Goal: Task Accomplishment & Management: Use online tool/utility

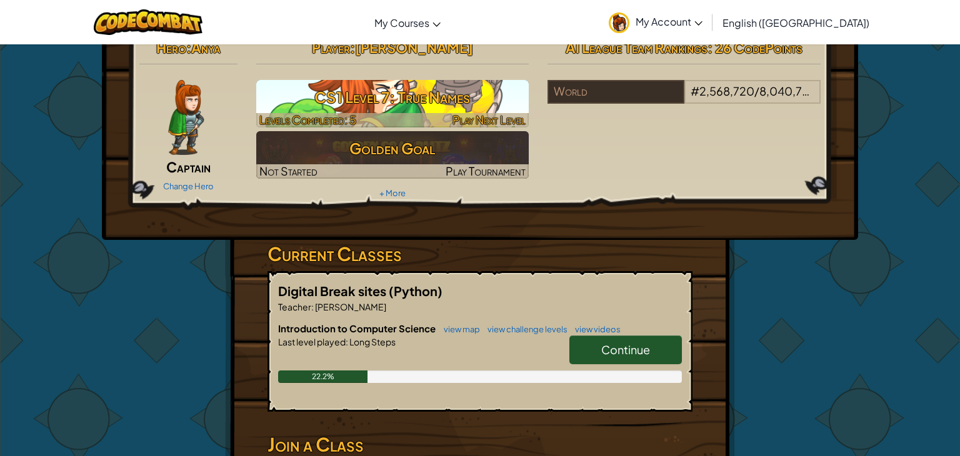
scroll to position [21, 0]
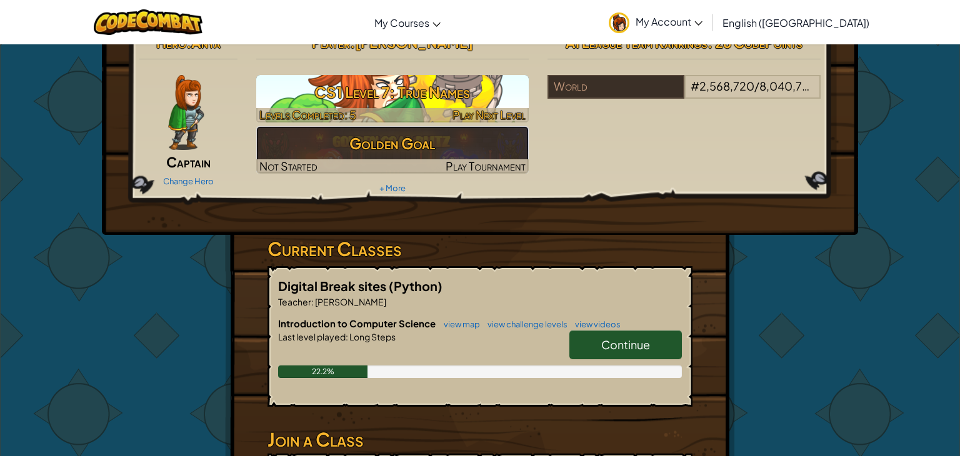
click at [504, 131] on h3 "Golden Goal" at bounding box center [392, 143] width 273 height 28
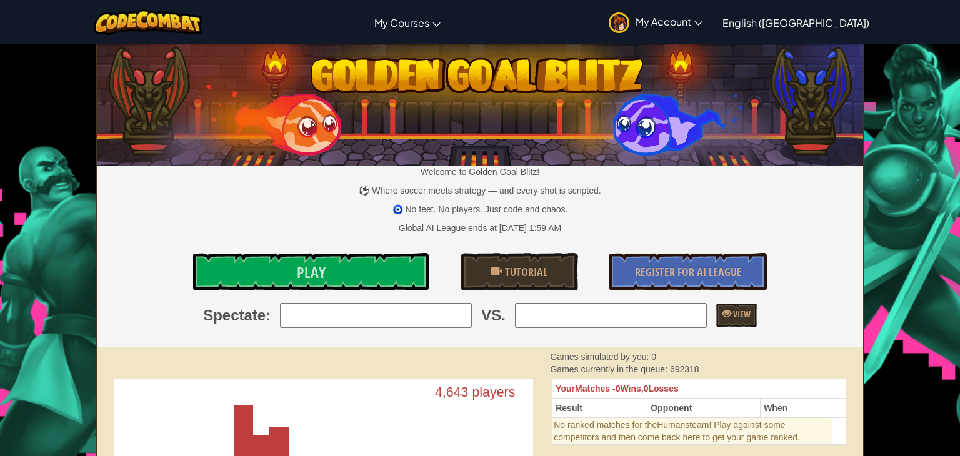
scroll to position [1, 0]
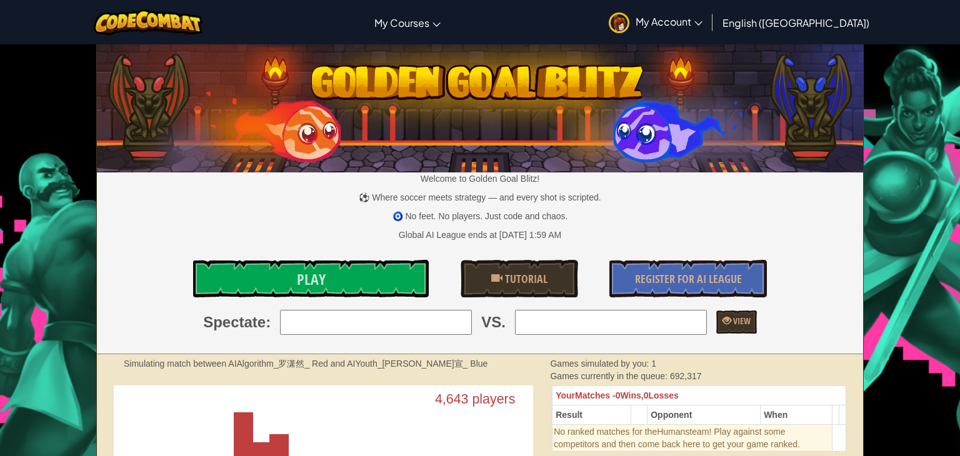
drag, startPoint x: 48, startPoint y: 206, endPoint x: 32, endPoint y: 216, distance: 18.8
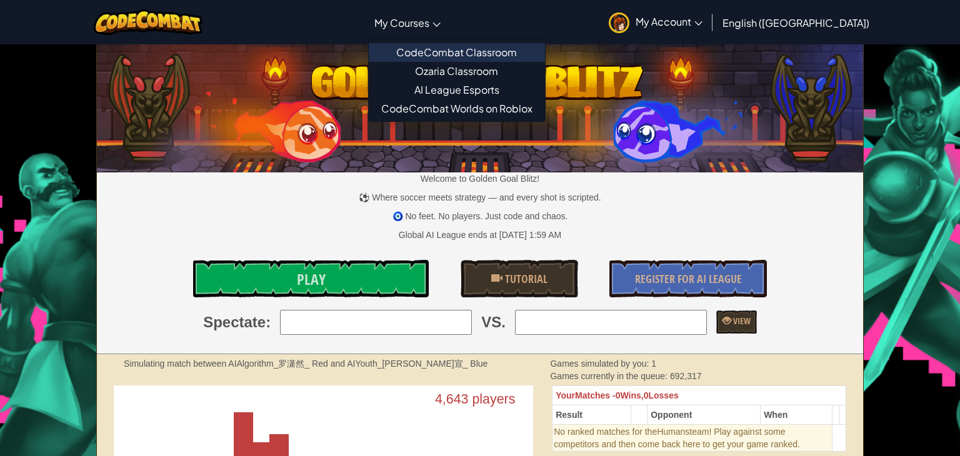
drag, startPoint x: 443, startPoint y: 26, endPoint x: 432, endPoint y: 42, distance: 19.4
click at [438, 35] on link "My Courses" at bounding box center [407, 23] width 79 height 34
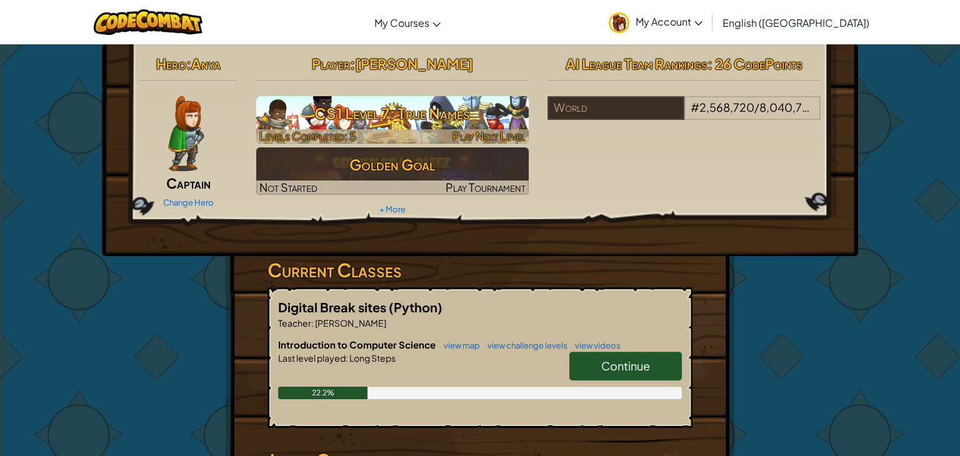
drag, startPoint x: 354, startPoint y: 114, endPoint x: 359, endPoint y: 132, distance: 18.8
click at [354, 114] on h3 "CS1 Level 7: True Names" at bounding box center [392, 113] width 273 height 28
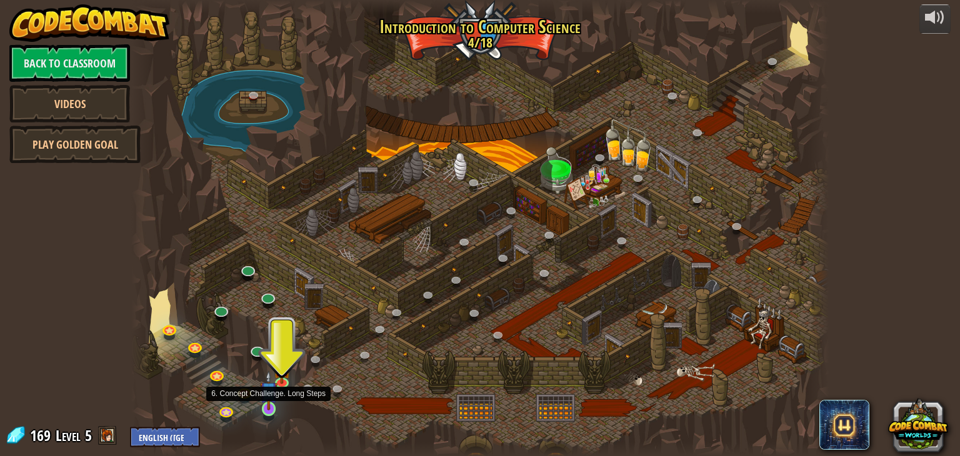
drag, startPoint x: 278, startPoint y: 382, endPoint x: 259, endPoint y: 406, distance: 30.7
click at [261, 407] on img at bounding box center [268, 391] width 17 height 40
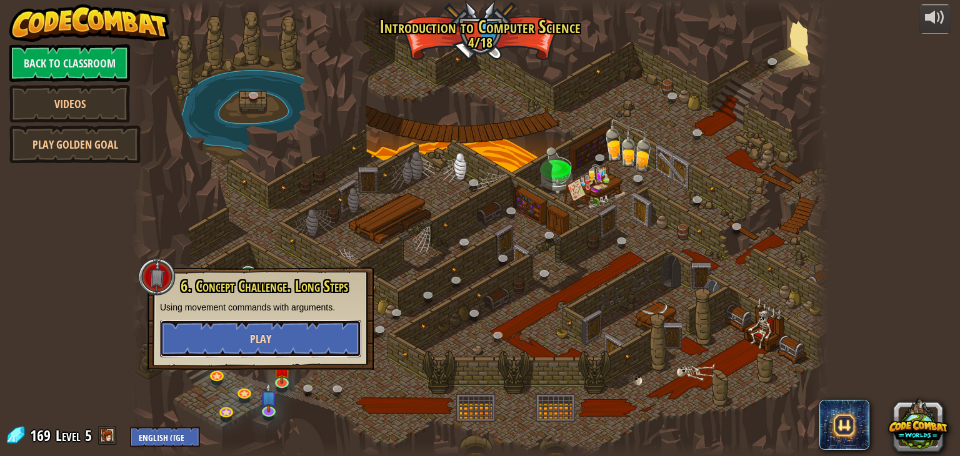
drag, startPoint x: 267, startPoint y: 332, endPoint x: 262, endPoint y: 342, distance: 11.2
click at [262, 342] on span "Play" at bounding box center [260, 339] width 21 height 16
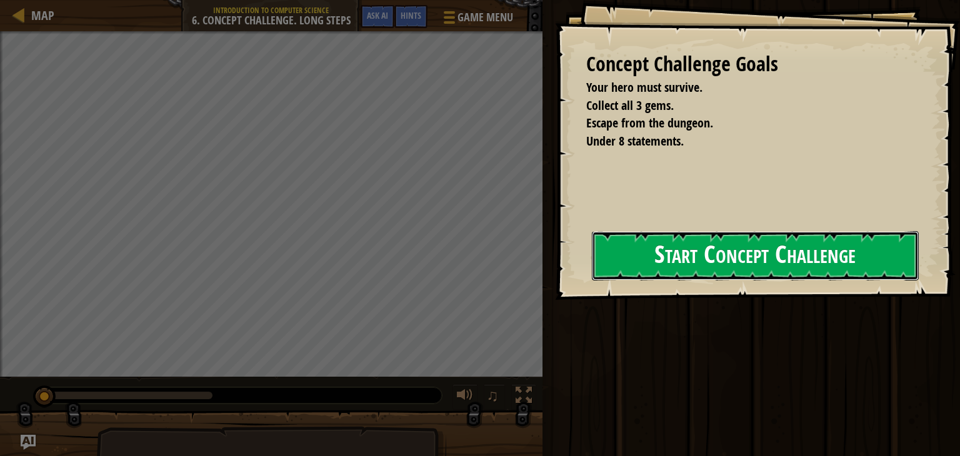
click at [599, 259] on button "Start Concept Challenge" at bounding box center [755, 255] width 327 height 49
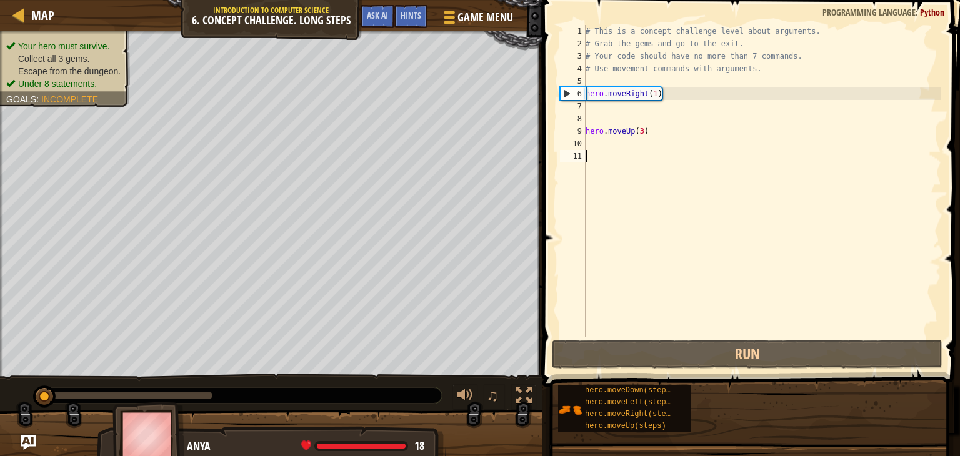
drag, startPoint x: 775, startPoint y: 249, endPoint x: 766, endPoint y: 254, distance: 10.9
click at [775, 249] on div "# This is a concept challenge level about arguments. # Grab the gems and go to …" at bounding box center [762, 193] width 359 height 337
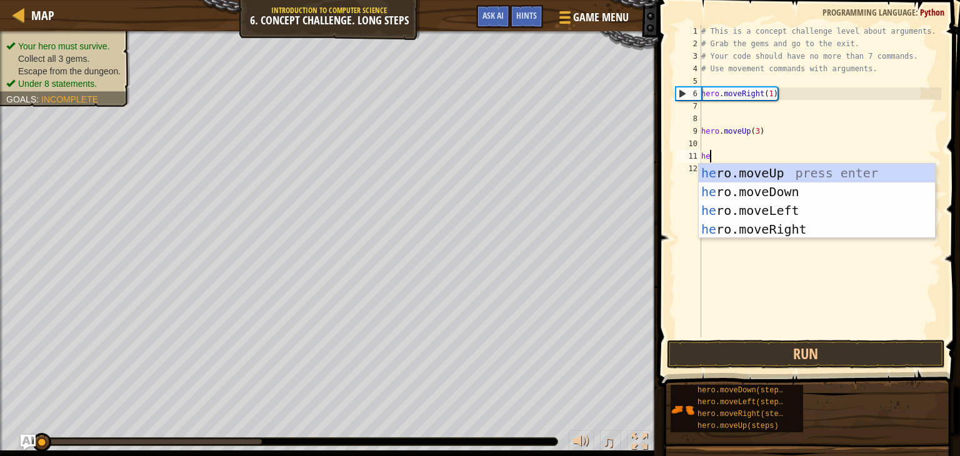
type textarea "her"
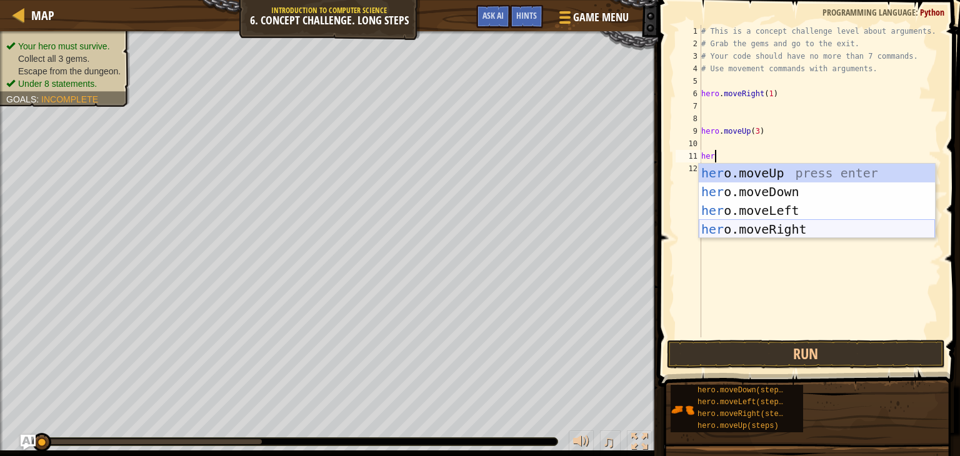
click at [881, 222] on div "her o.moveUp press enter her o.moveDown press enter her o.moveLeft press enter …" at bounding box center [817, 220] width 236 height 112
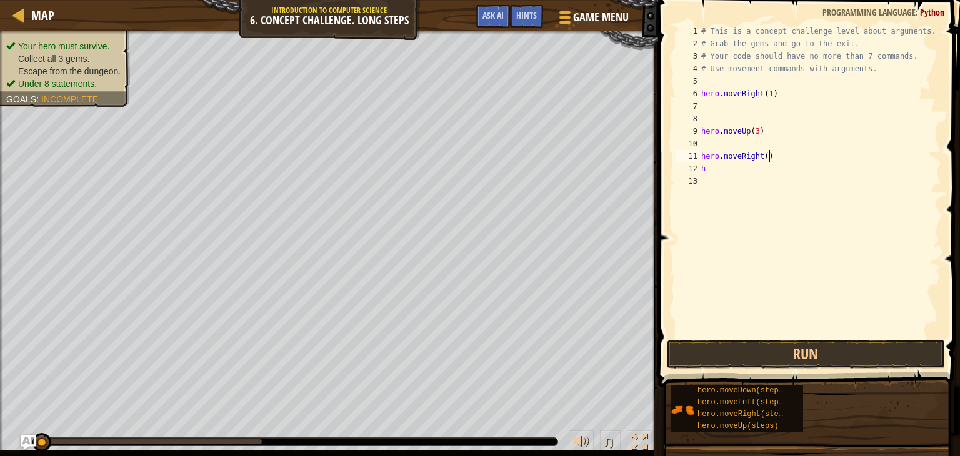
click at [767, 159] on div "# This is a concept challenge level about arguments. # Grab the gems and go to …" at bounding box center [820, 193] width 242 height 337
click at [720, 167] on div "# This is a concept challenge level about arguments. # Grab the gems and go to …" at bounding box center [820, 193] width 242 height 337
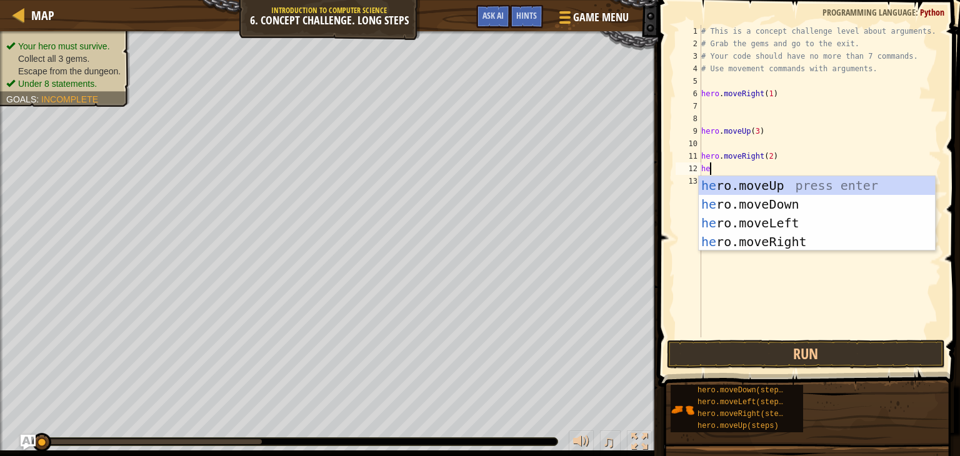
type textarea "her"
click at [785, 208] on div "her o.moveUp press enter her o.moveDown press enter her o.moveLeft press enter …" at bounding box center [817, 232] width 236 height 112
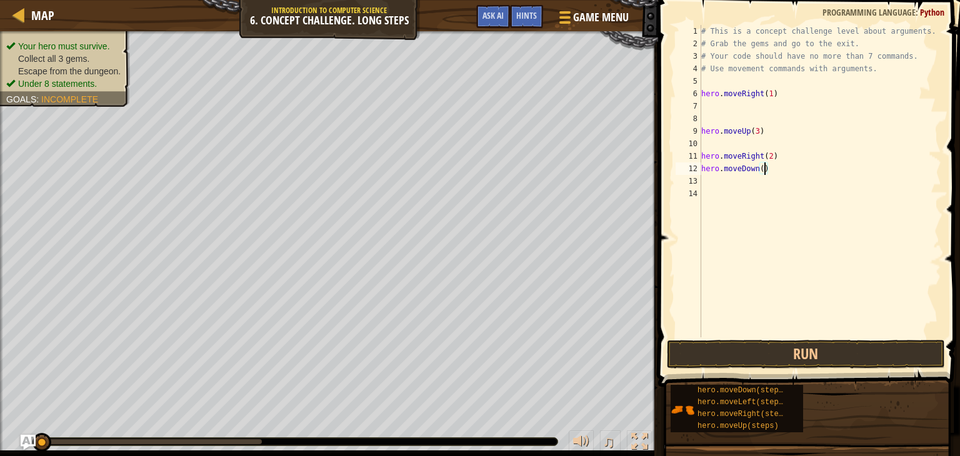
click at [764, 164] on div "# This is a concept challenge level about arguments. # Grab the gems and go to …" at bounding box center [820, 193] width 242 height 337
type textarea "hero.moveDown(3)"
click at [737, 184] on div "# This is a concept challenge level about arguments. # Grab the gems and go to …" at bounding box center [820, 193] width 242 height 337
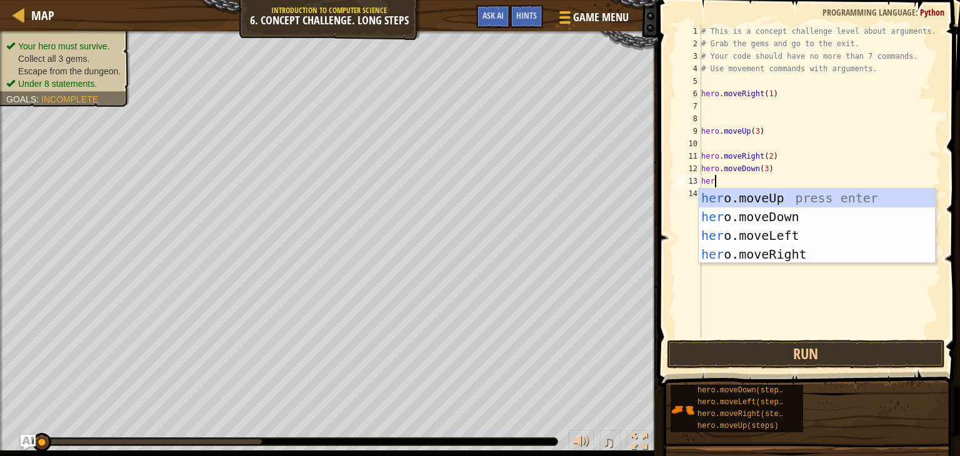
scroll to position [6, 0]
type textarea "here"
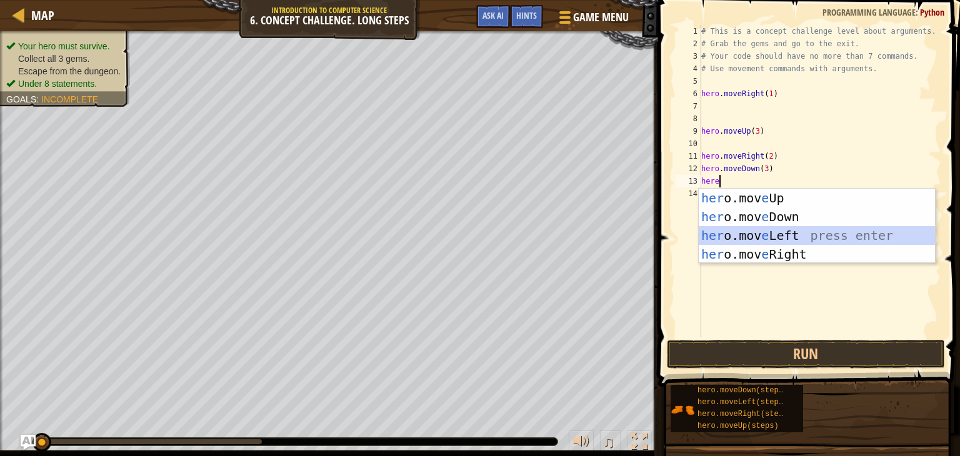
click at [762, 240] on div "her o.mov e Up press enter her o.mov e Down press enter her o.mov e Left press …" at bounding box center [817, 245] width 236 height 112
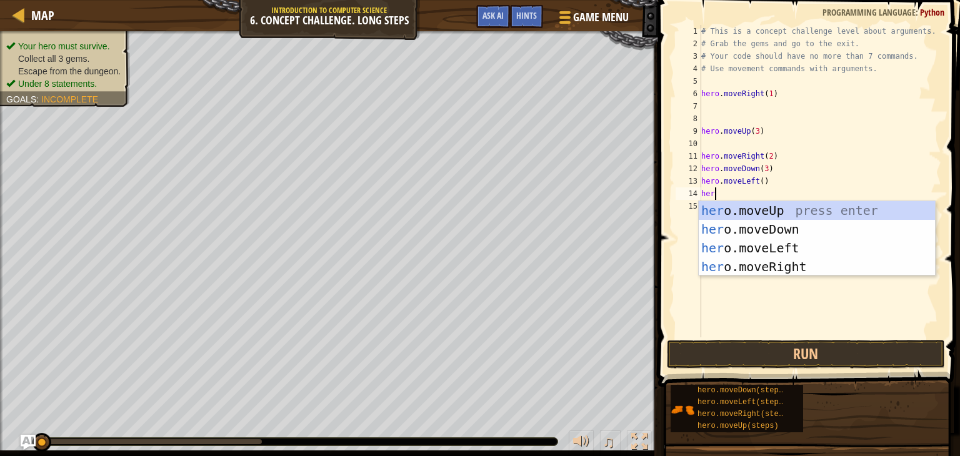
type textarea "her"
click at [765, 212] on div "her o.moveUp press enter her o.moveDown press enter her o.moveLeft press enter …" at bounding box center [817, 257] width 236 height 112
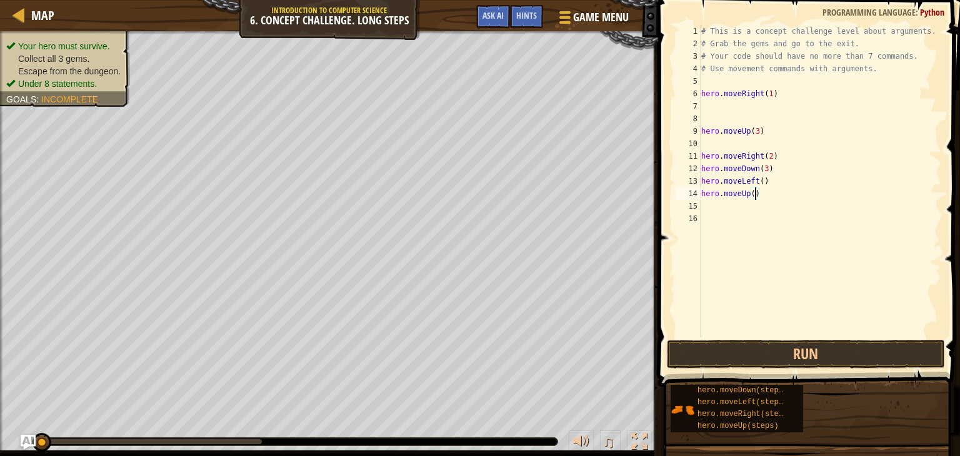
click at [757, 192] on div "# This is a concept challenge level about arguments. # Grab the gems and go to …" at bounding box center [820, 193] width 242 height 337
type textarea "hero.moveUp(2)"
click at [704, 211] on div "# This is a concept challenge level about arguments. # Grab the gems and go to …" at bounding box center [820, 193] width 242 height 337
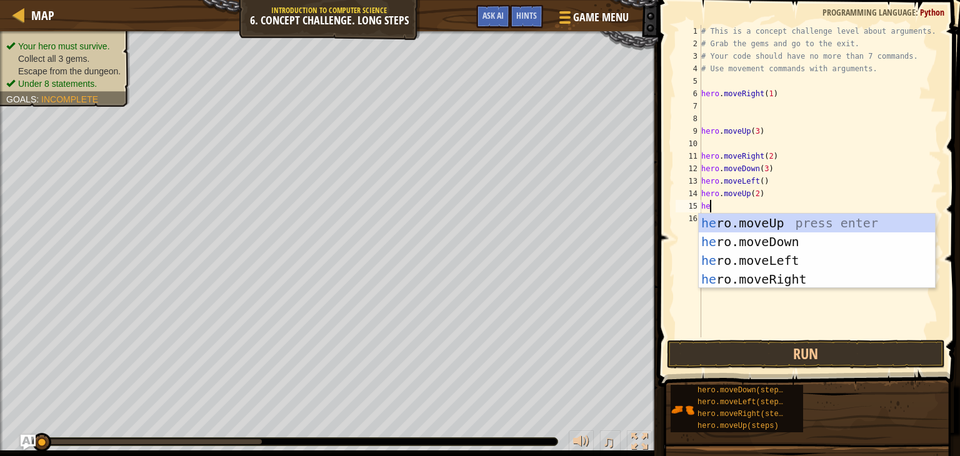
type textarea "her"
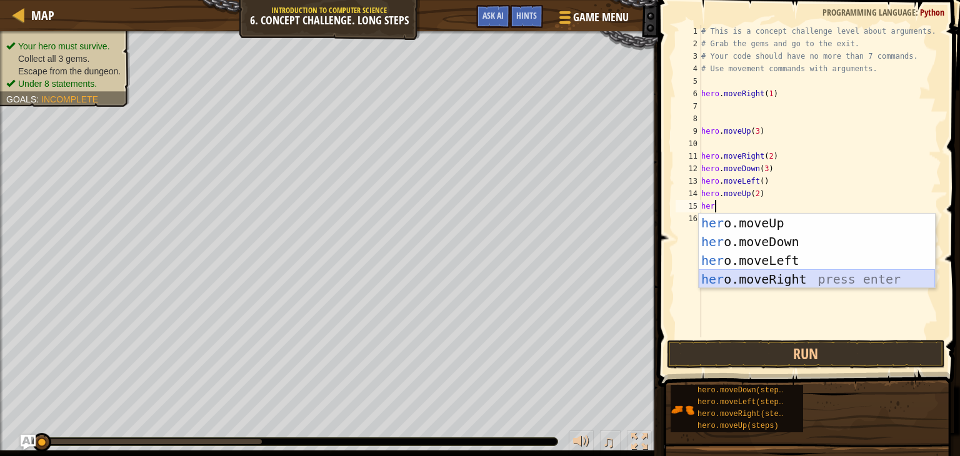
click at [767, 277] on div "her o.moveUp press enter her o.moveDown press enter her o.moveLeft press enter …" at bounding box center [817, 270] width 236 height 112
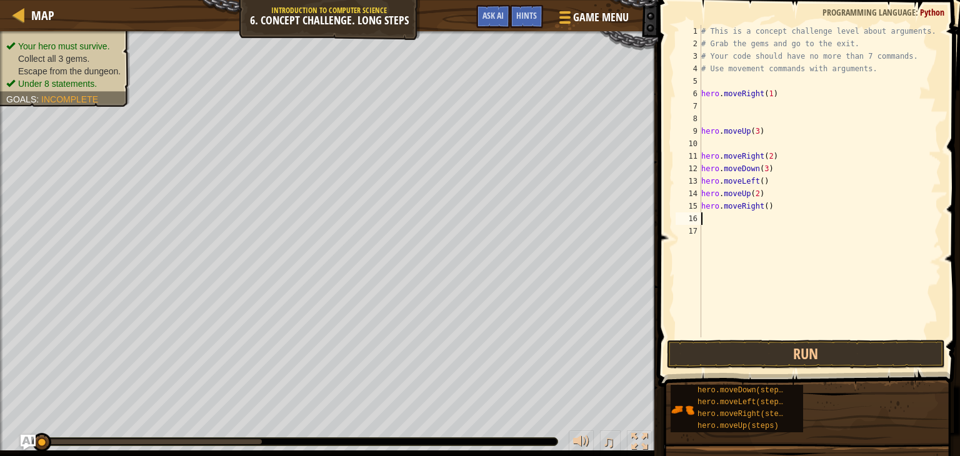
type textarea "2"
click at [768, 205] on div "# This is a concept challenge level about arguments. # Grab the gems and go to …" at bounding box center [820, 193] width 242 height 337
type textarea "hero.moveRight(2)"
click at [814, 357] on button "Run" at bounding box center [806, 354] width 278 height 29
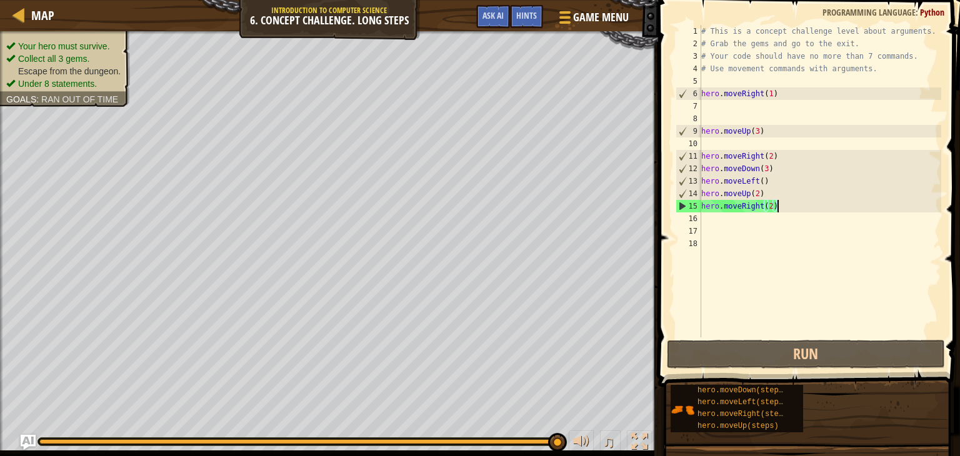
click at [777, 206] on div "# This is a concept challenge level about arguments. # Grab the gems and go to …" at bounding box center [820, 193] width 242 height 337
click at [774, 211] on div "# This is a concept challenge level about arguments. # Grab the gems and go to …" at bounding box center [820, 193] width 242 height 337
type textarea "hero.moveRight(3)"
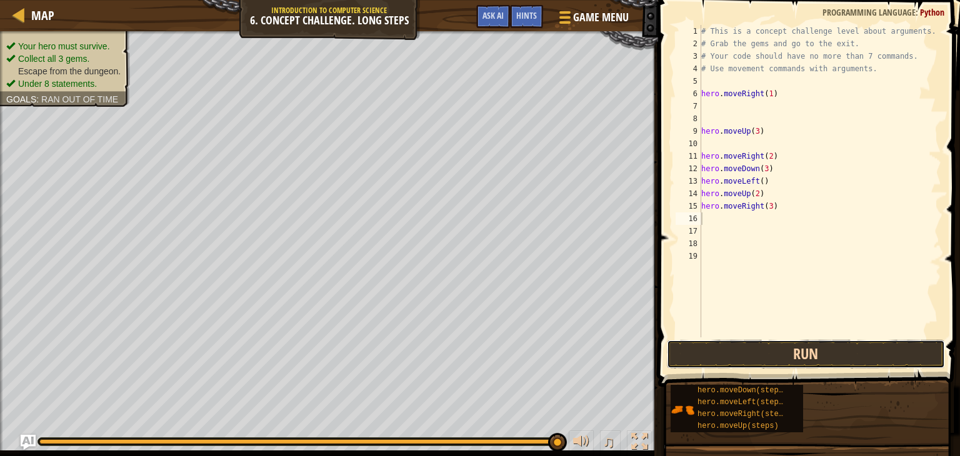
drag, startPoint x: 759, startPoint y: 352, endPoint x: 754, endPoint y: 357, distance: 6.6
click at [754, 356] on button "Run" at bounding box center [806, 354] width 278 height 29
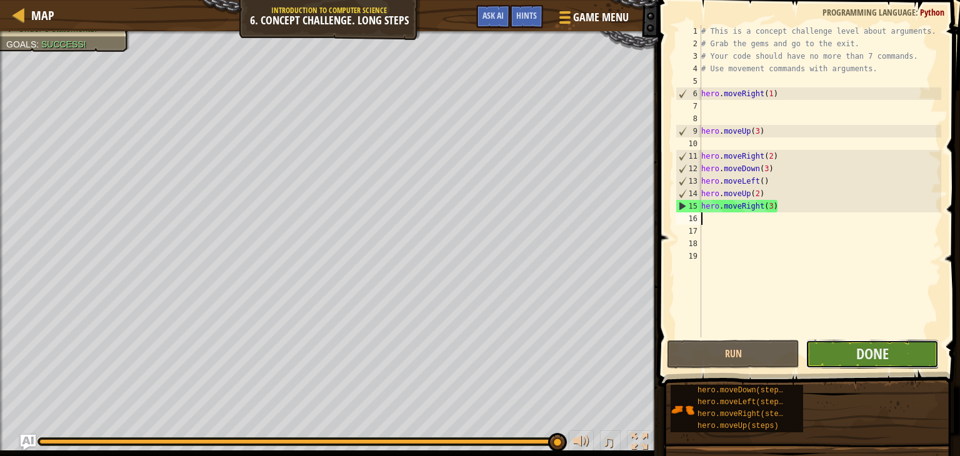
click at [900, 354] on button "Done" at bounding box center [871, 354] width 132 height 29
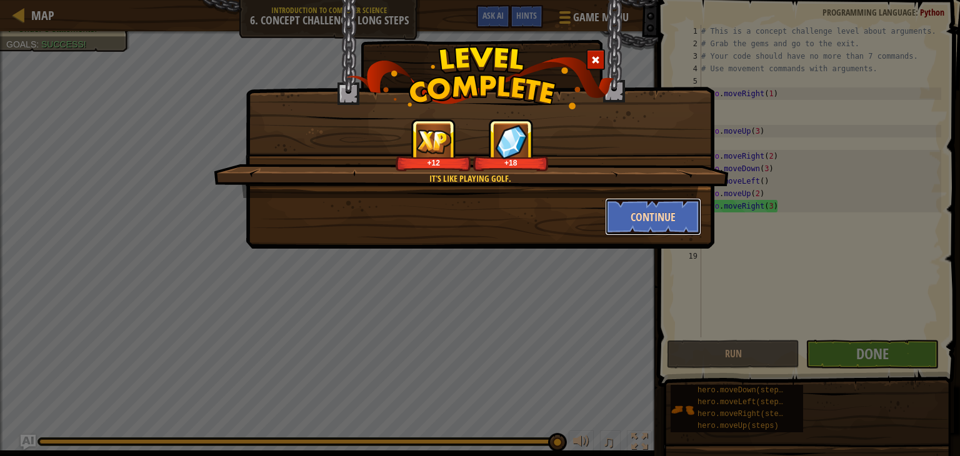
click at [685, 209] on button "Continue" at bounding box center [653, 216] width 97 height 37
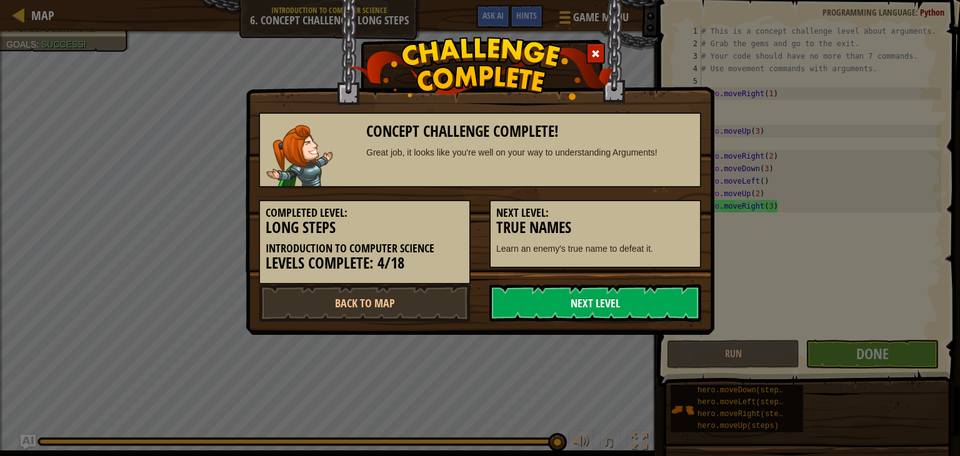
click at [569, 307] on link "Next Level" at bounding box center [595, 302] width 212 height 37
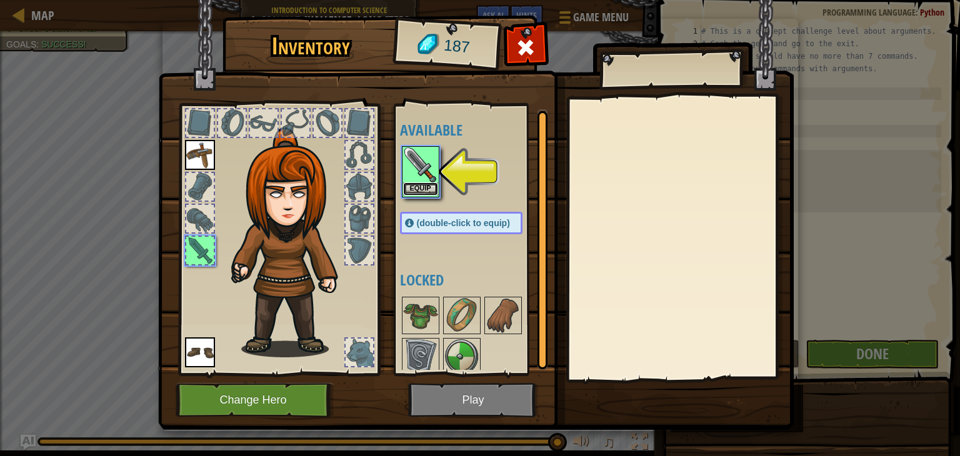
click at [410, 186] on button "Equip" at bounding box center [420, 188] width 35 height 13
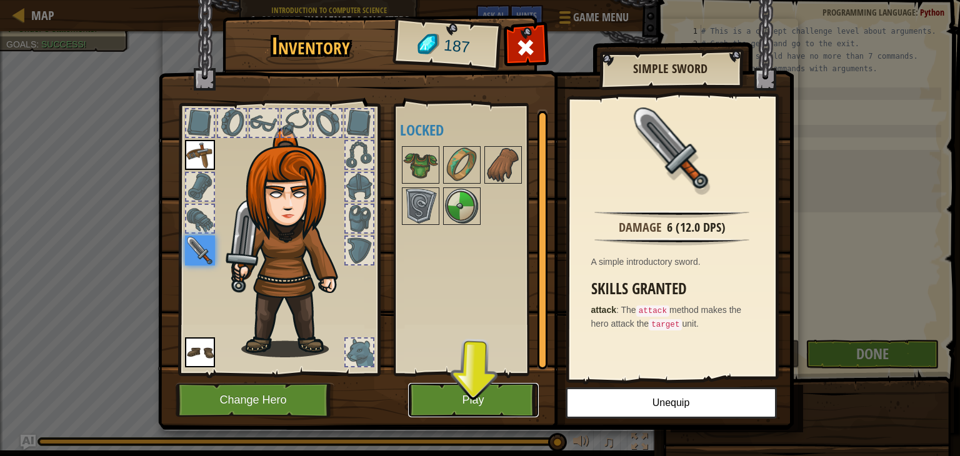
click at [499, 404] on button "Play" at bounding box center [473, 400] width 131 height 34
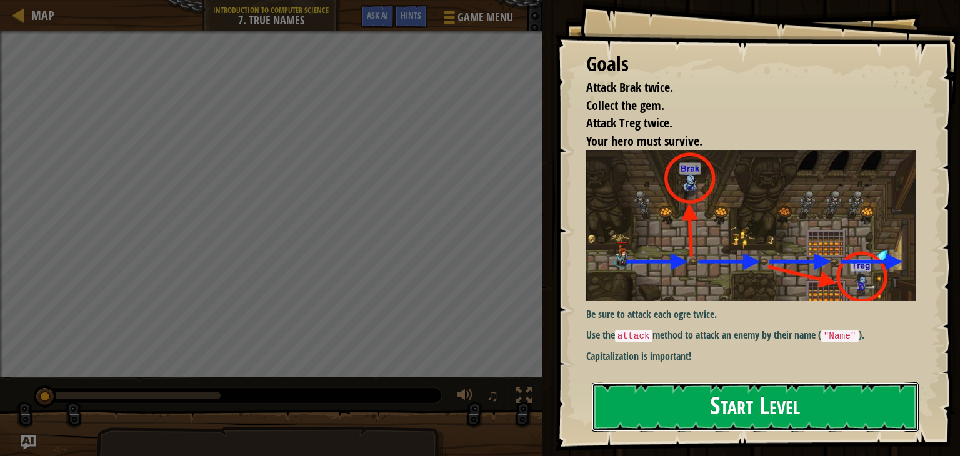
click at [672, 382] on button "Start Level" at bounding box center [755, 406] width 327 height 49
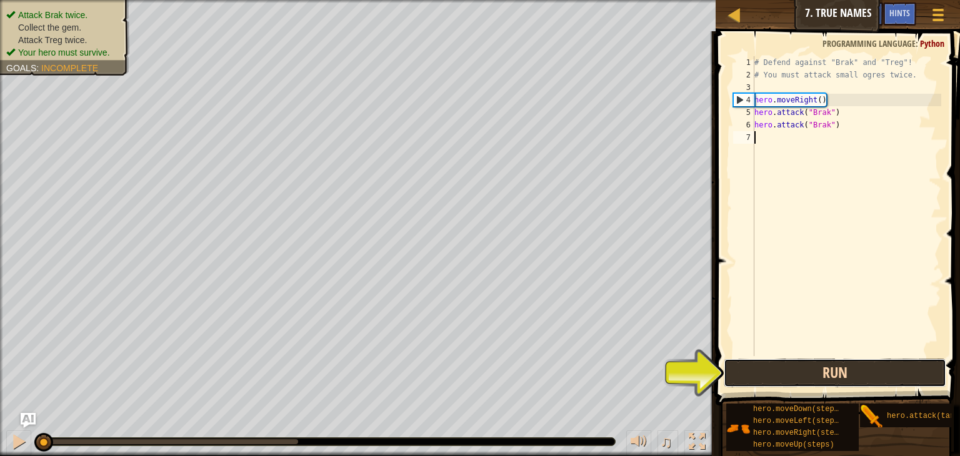
click at [804, 371] on button "Run" at bounding box center [835, 373] width 222 height 29
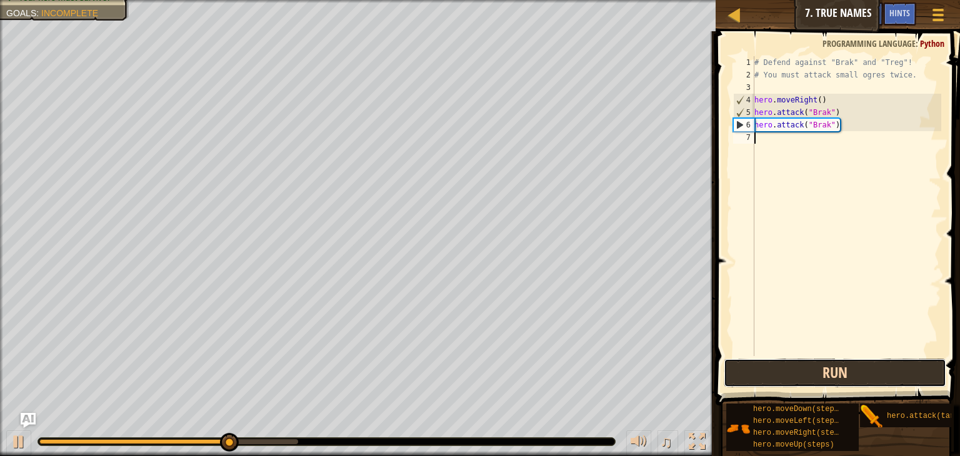
click at [755, 362] on button "Run" at bounding box center [835, 373] width 222 height 29
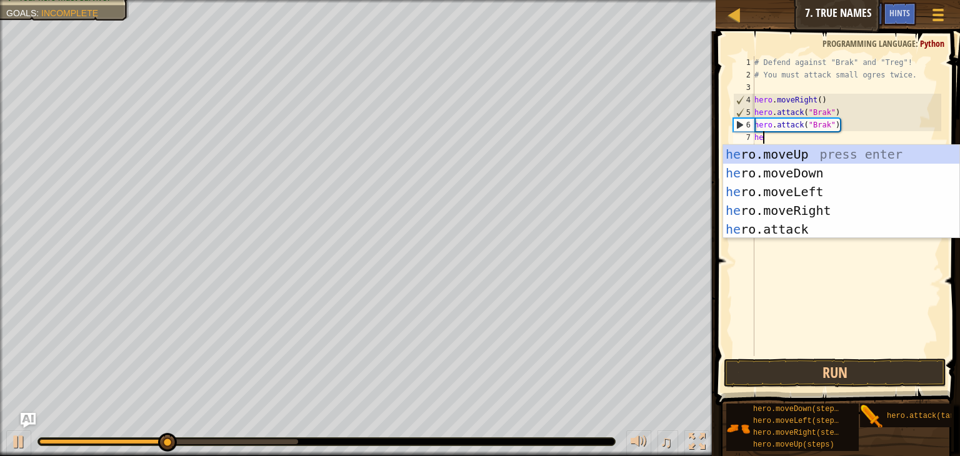
type textarea "her"
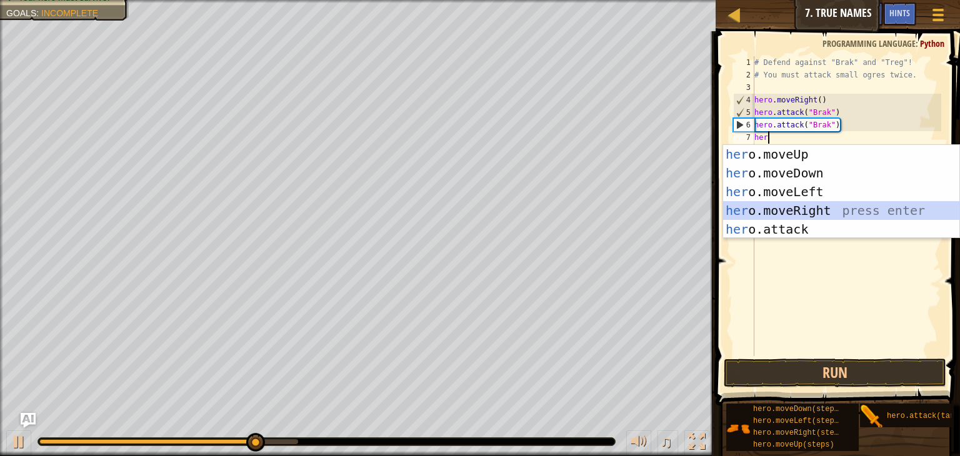
click at [761, 204] on div "her o.moveUp press enter her o.moveDown press enter her o.moveLeft press enter …" at bounding box center [841, 210] width 236 height 131
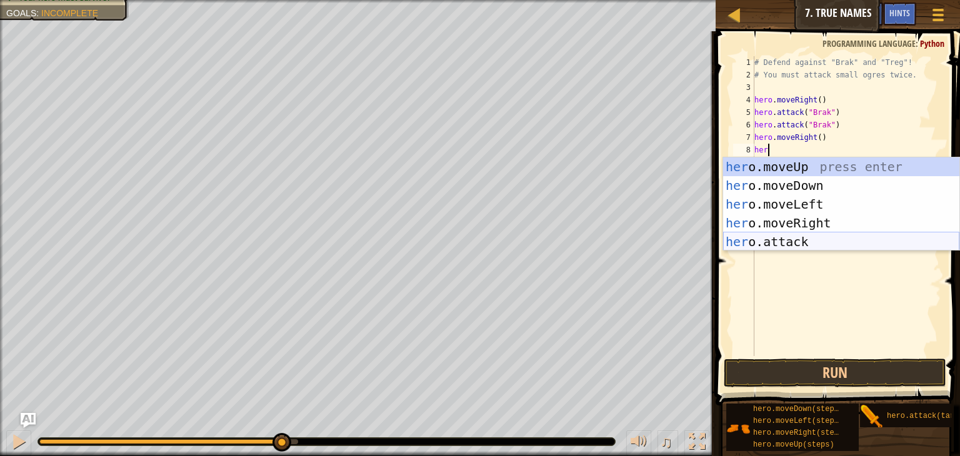
click at [780, 245] on div "her o.moveUp press enter her o.moveDown press enter her o.moveLeft press enter …" at bounding box center [841, 222] width 236 height 131
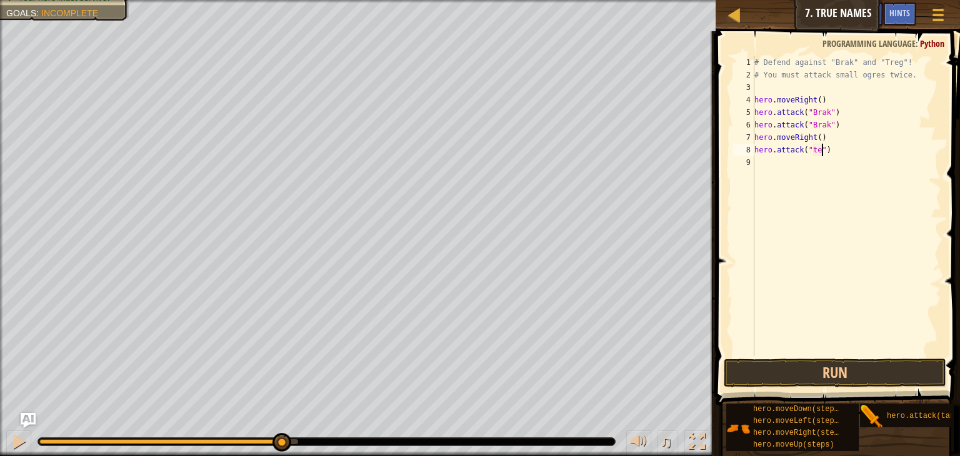
scroll to position [6, 5]
type textarea "hero.attack("Treg")"
click at [809, 372] on button "Run" at bounding box center [835, 373] width 222 height 29
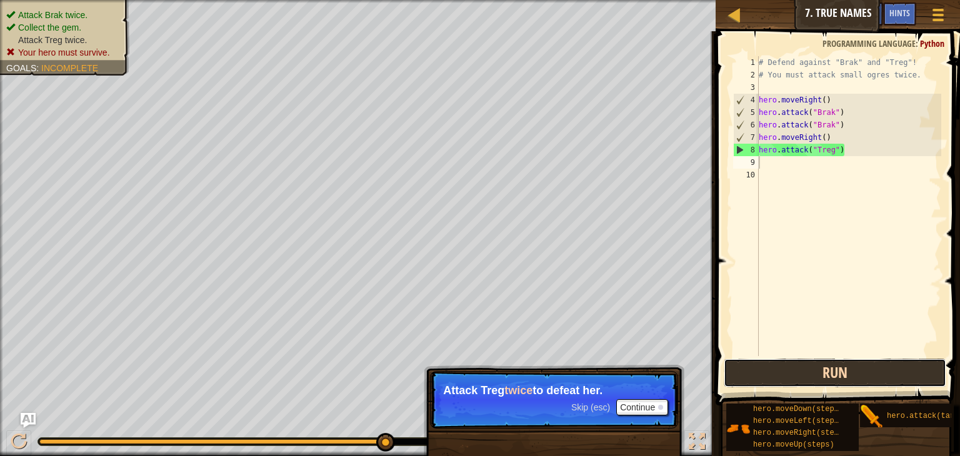
click at [784, 365] on button "Run" at bounding box center [835, 373] width 222 height 29
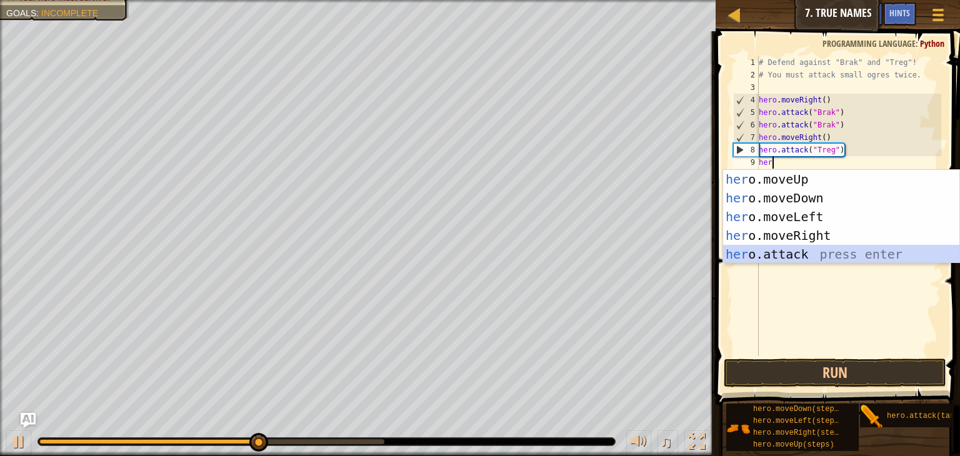
click at [797, 253] on div "her o.moveUp press enter her o.moveDown press enter her o.moveLeft press enter …" at bounding box center [841, 235] width 236 height 131
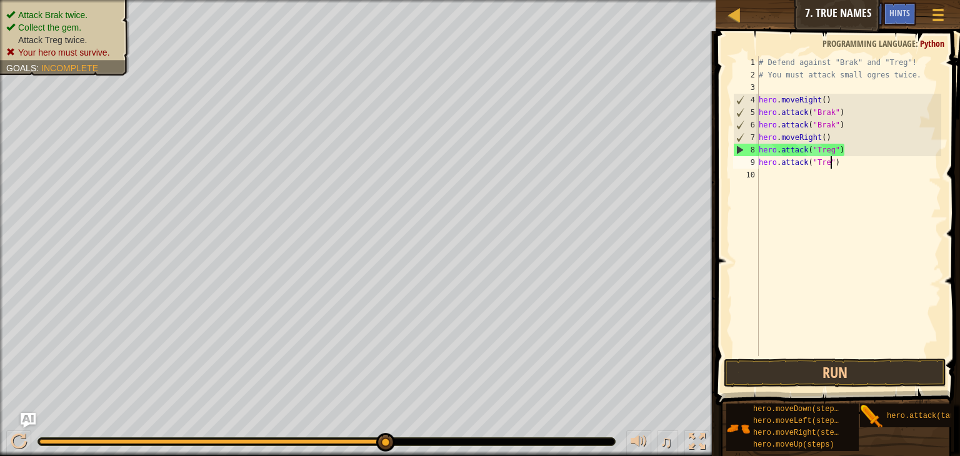
type textarea "hero.attack("Treg")"
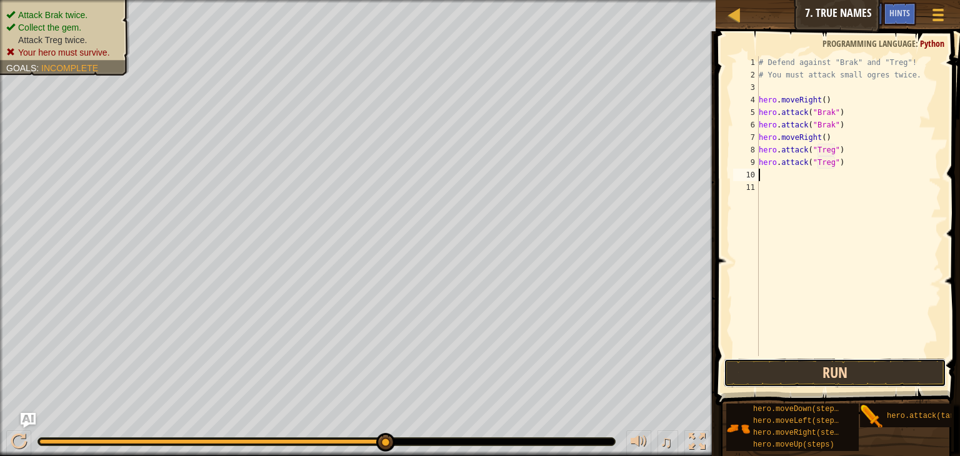
click at [842, 384] on button "Run" at bounding box center [835, 373] width 222 height 29
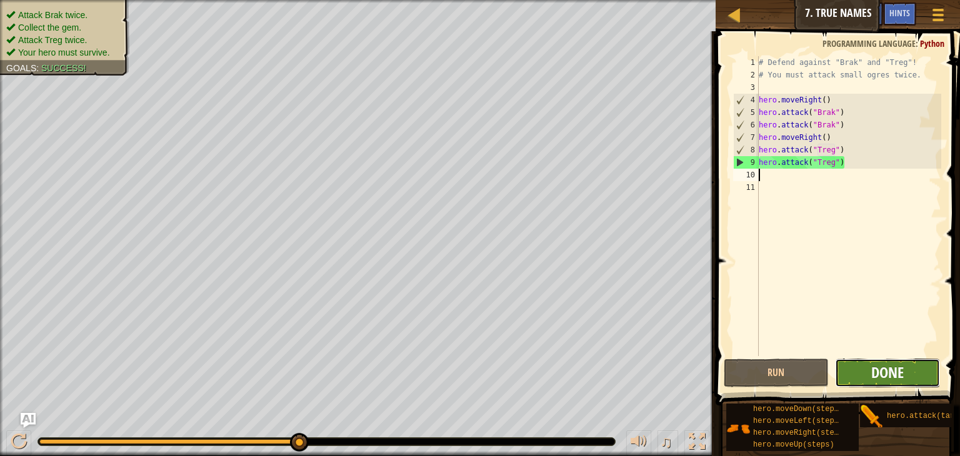
click at [902, 370] on span "Done" at bounding box center [887, 372] width 32 height 20
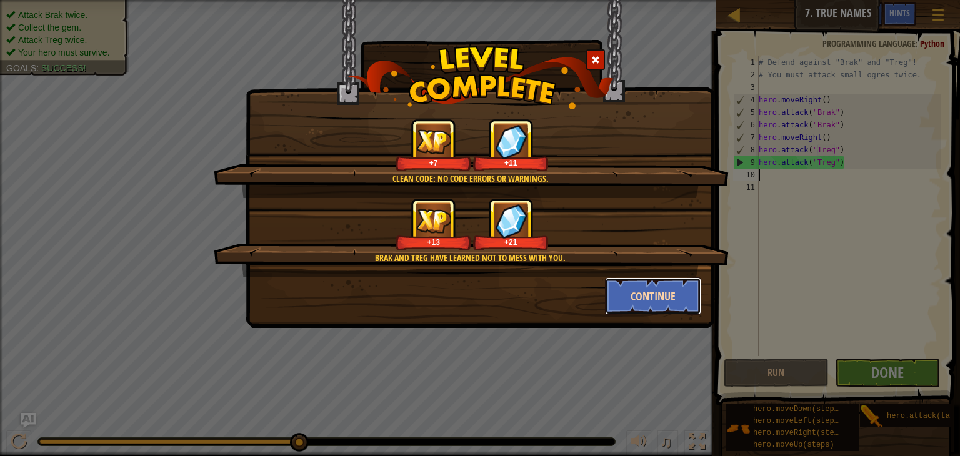
click at [682, 297] on button "Continue" at bounding box center [653, 295] width 97 height 37
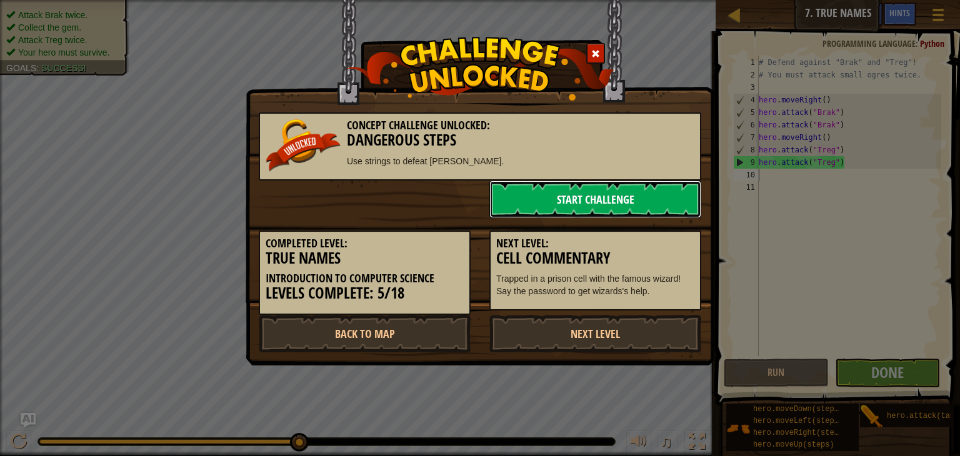
click at [637, 203] on link "Start Challenge" at bounding box center [595, 199] width 212 height 37
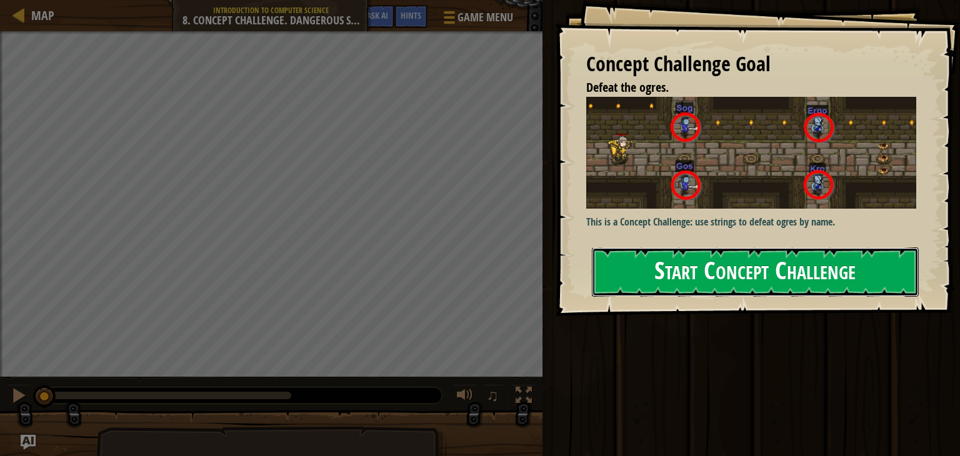
click at [739, 247] on button "Start Concept Challenge" at bounding box center [755, 271] width 327 height 49
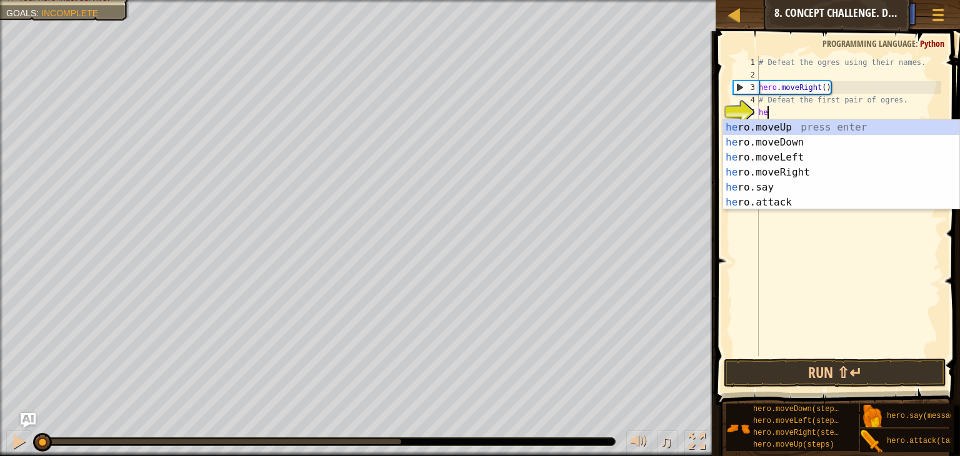
scroll to position [6, 0]
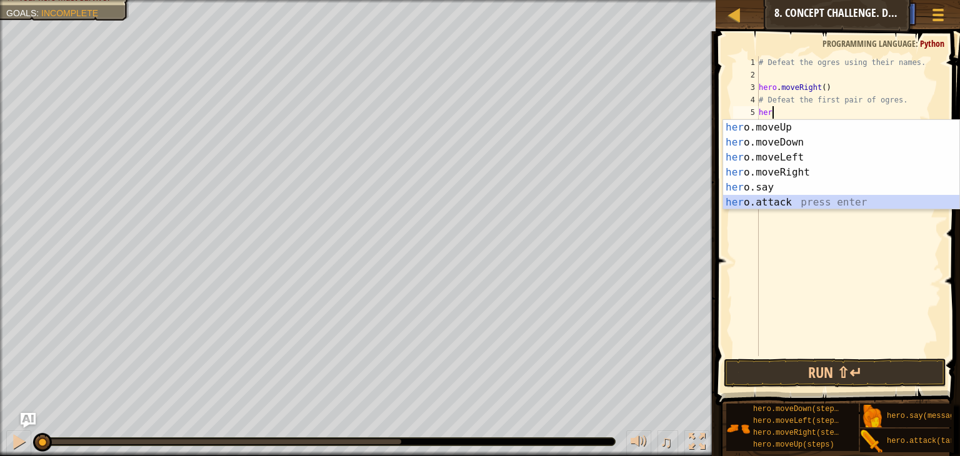
click at [772, 196] on div "her o.moveUp press enter her o.moveDown press enter her o.moveLeft press enter …" at bounding box center [841, 180] width 236 height 120
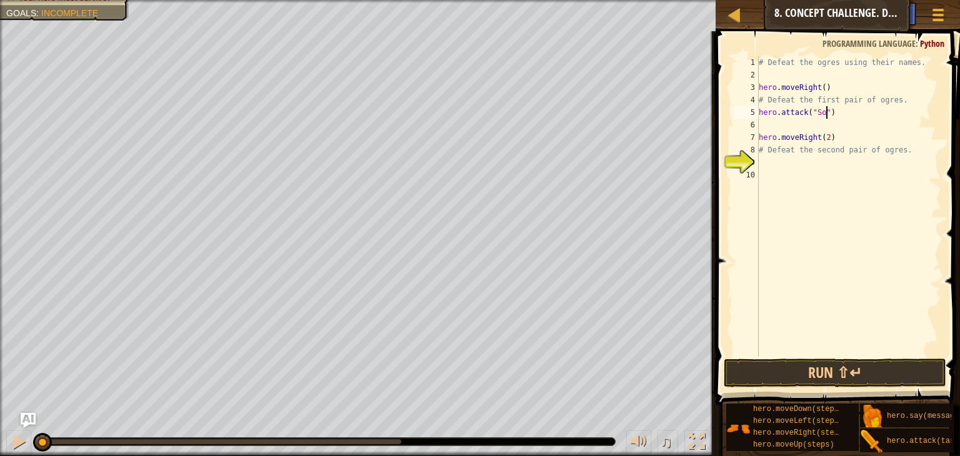
scroll to position [6, 5]
type textarea "hero.attack("Sog")"
click at [774, 121] on div "# Defeat the ogres using their names. hero . moveRight ( ) # Defeat the first p…" at bounding box center [848, 218] width 185 height 325
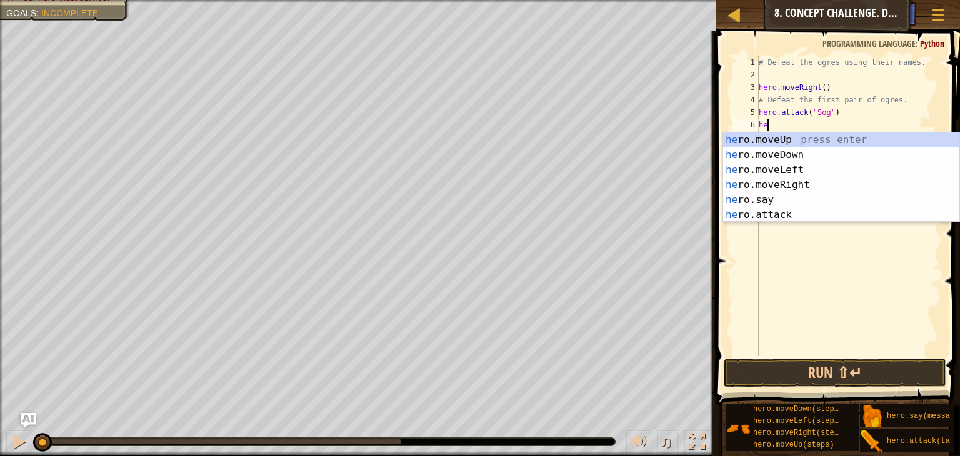
scroll to position [6, 0]
click at [779, 214] on div "hero .moveUp press enter hero .moveDown press enter hero .moveLeft press enter …" at bounding box center [841, 192] width 236 height 120
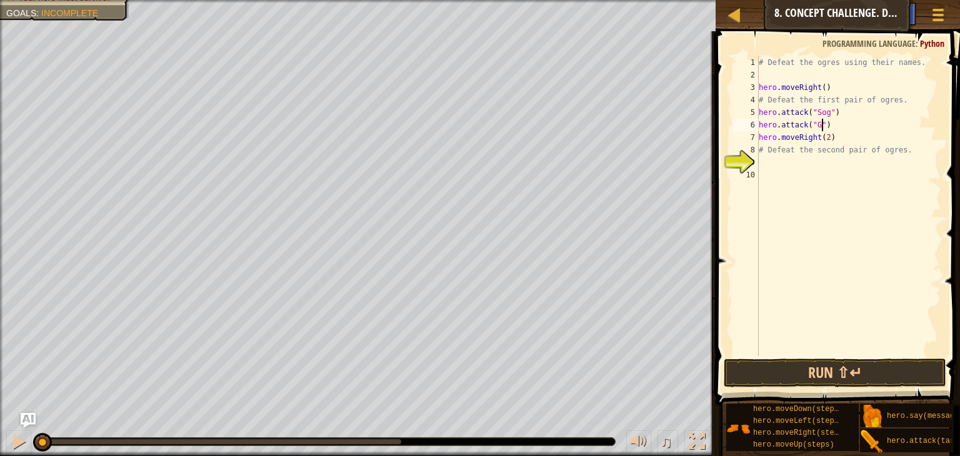
scroll to position [6, 5]
type textarea "hero.attack("Gos")"
click at [804, 161] on div "# Defeat the ogres using their names. hero . moveRight ( ) # Defeat the first p…" at bounding box center [848, 218] width 185 height 325
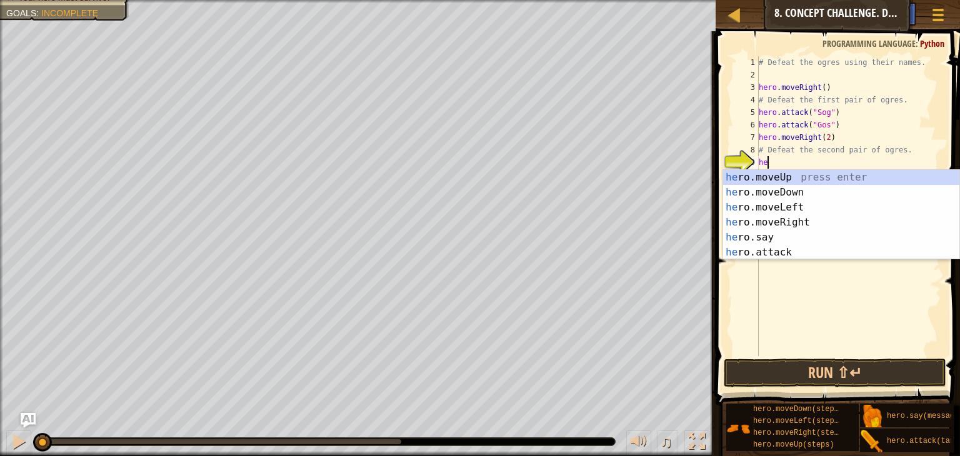
type textarea "her"
click at [780, 212] on div "her o.moveUp press enter her o.moveDown press enter her o.moveLeft press enter …" at bounding box center [841, 230] width 236 height 120
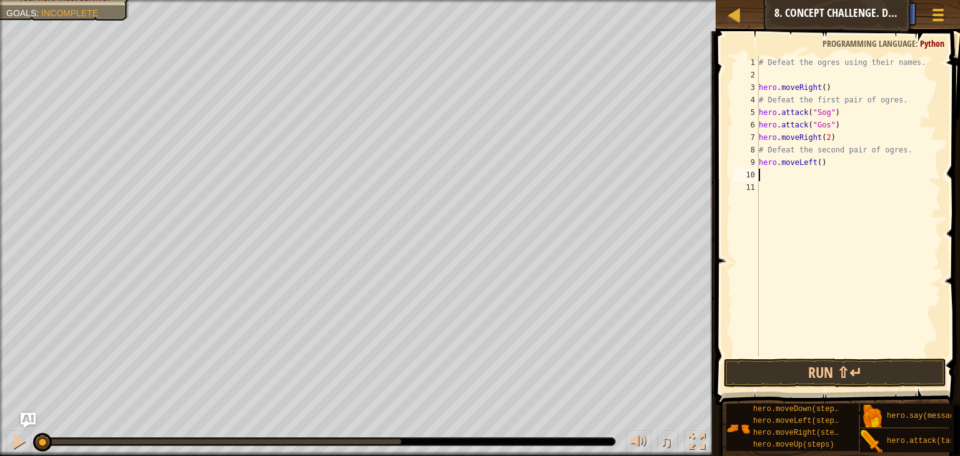
click at [814, 166] on div "# Defeat the ogres using their names. hero . moveRight ( ) # Defeat the first p…" at bounding box center [848, 218] width 185 height 325
click at [815, 165] on div "# Defeat the ogres using their names. hero . moveRight ( ) # Defeat the first p…" at bounding box center [848, 218] width 185 height 325
click at [817, 166] on div "# Defeat the ogres using their names. hero . moveRight ( ) # Defeat the first p…" at bounding box center [848, 218] width 185 height 325
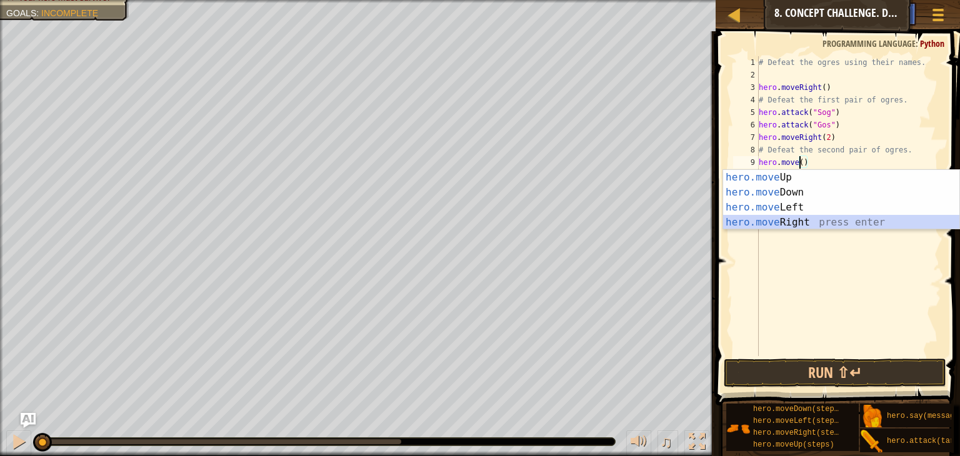
click at [790, 221] on div "hero.move Up press enter hero.move Down press enter hero.move Left press enter …" at bounding box center [841, 215] width 236 height 90
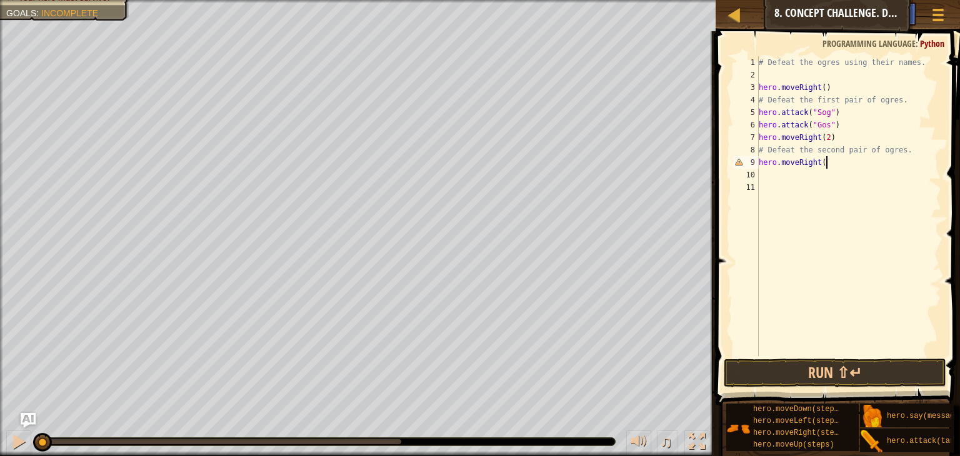
scroll to position [6, 5]
type textarea "hero.moveRight()"
click at [760, 171] on div "# Defeat the ogres using their names. hero . moveRight ( ) # Defeat the first p…" at bounding box center [848, 218] width 185 height 325
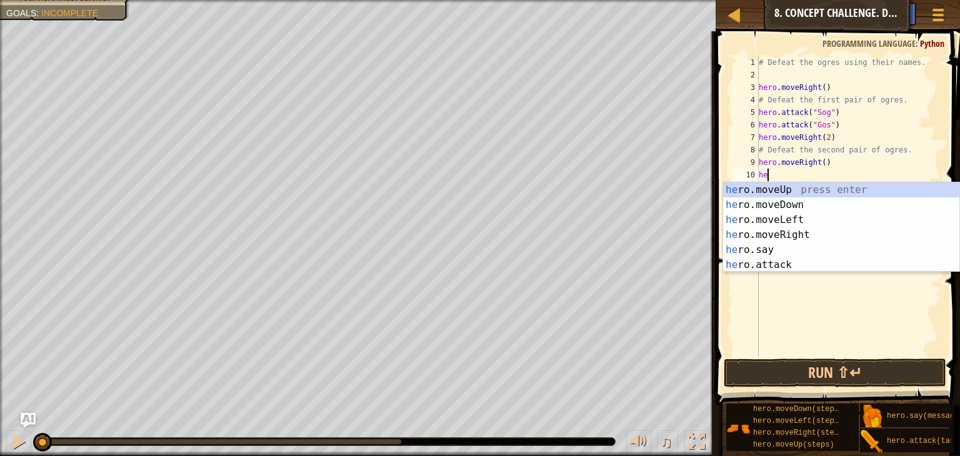
scroll to position [6, 0]
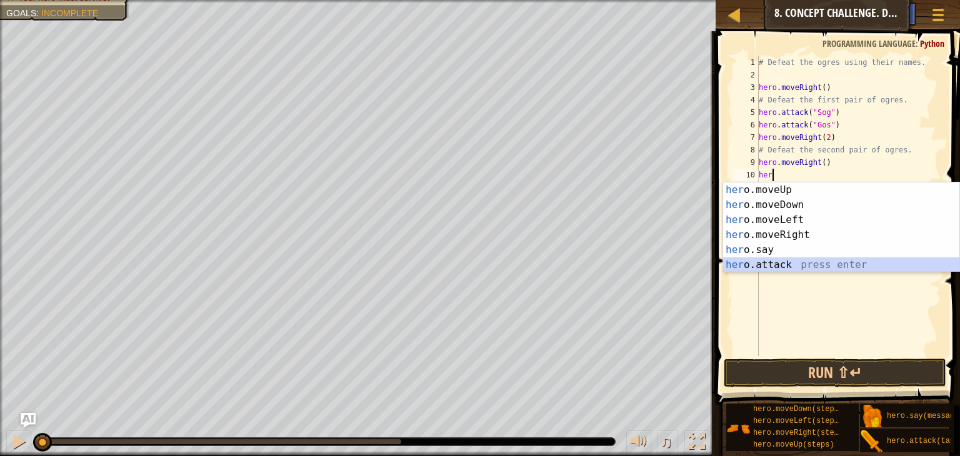
click at [863, 266] on div "her o.moveUp press enter her o.moveDown press enter her o.moveLeft press enter …" at bounding box center [841, 242] width 236 height 120
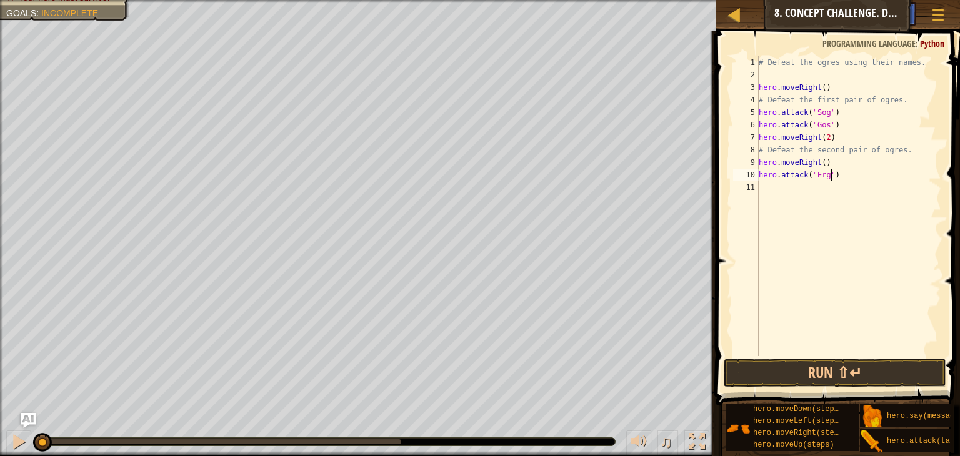
type textarea "hero.attack("Ergo")"
click at [757, 186] on div "11" at bounding box center [746, 187] width 26 height 12
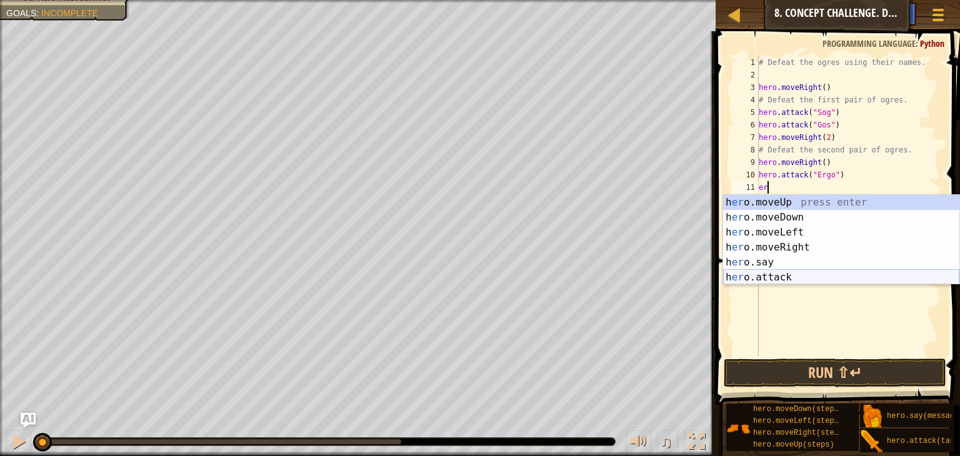
click at [756, 262] on div "h er o.moveUp press enter h er o.moveDown press enter h er o.moveLeft press ent…" at bounding box center [841, 255] width 236 height 120
type textarea "hero.say("message")"
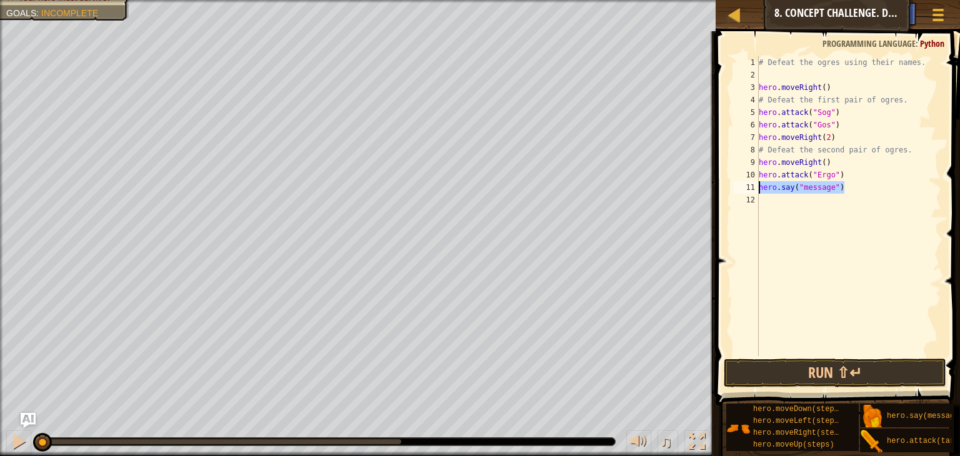
drag, startPoint x: 852, startPoint y: 187, endPoint x: 757, endPoint y: 187, distance: 95.0
click at [757, 187] on div "hero.say("message") 1 2 3 4 5 6 7 8 9 10 11 12 # Defeat the ogres using their n…" at bounding box center [835, 206] width 211 height 300
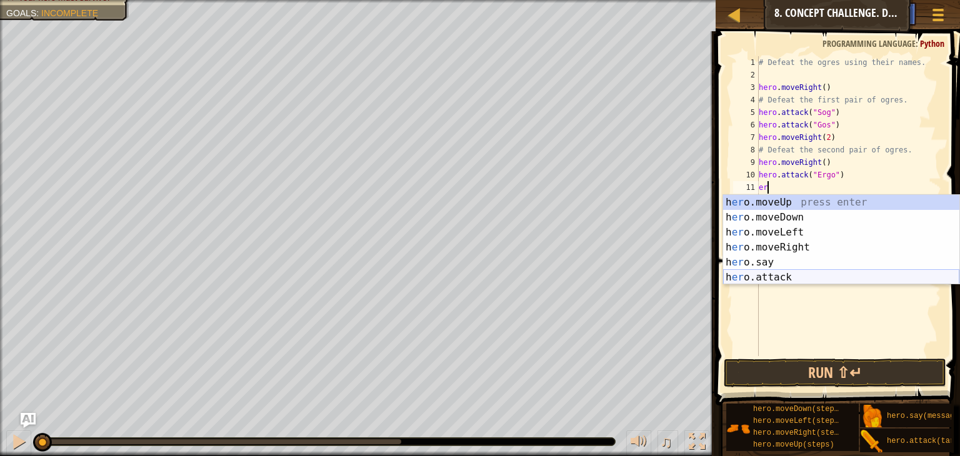
click at [771, 272] on div "h er o.moveUp press enter h er o.moveDown press enter h er o.moveLeft press ent…" at bounding box center [841, 255] width 236 height 120
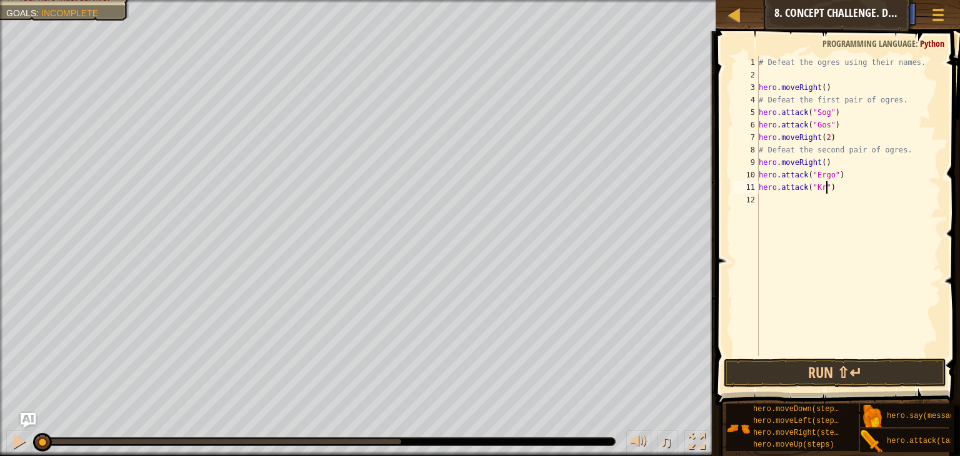
scroll to position [6, 5]
type textarea "hero.attack("Kro")"
click at [850, 384] on button "Run ⇧↵" at bounding box center [835, 373] width 222 height 29
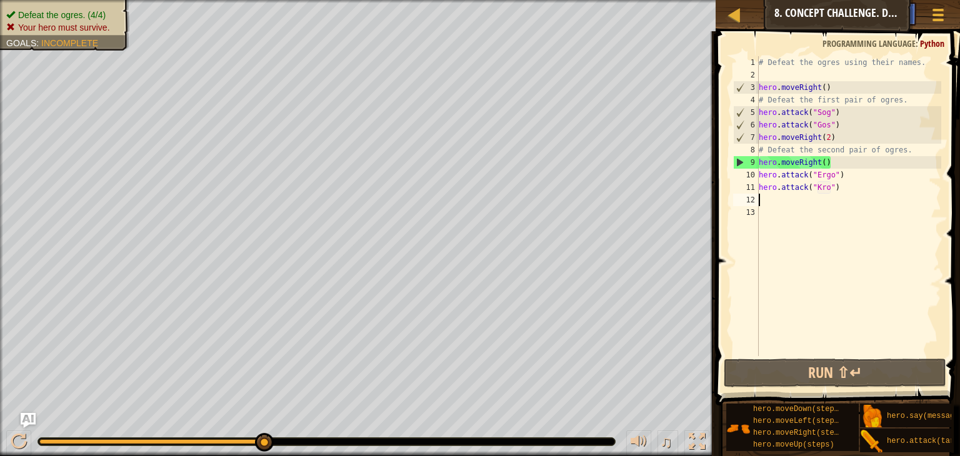
click at [829, 162] on div "# Defeat the ogres using their names. hero . moveRight ( ) # Defeat the first p…" at bounding box center [848, 218] width 185 height 325
click at [824, 166] on div "# Defeat the ogres using their names. hero . moveRight ( ) # Defeat the first p…" at bounding box center [848, 218] width 185 height 325
click at [830, 139] on div "# Defeat the ogres using their names. hero . moveRight ( ) # Defeat the first p…" at bounding box center [848, 218] width 185 height 325
type textarea "hero.moveRight()"
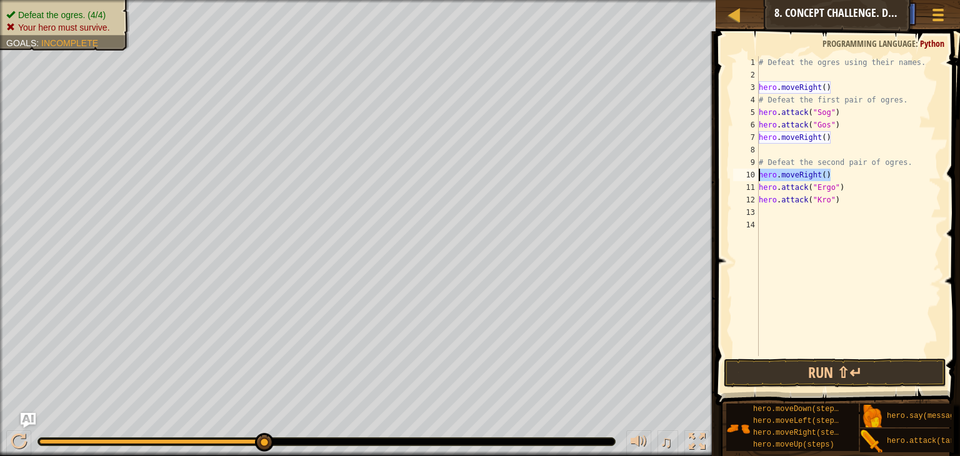
drag, startPoint x: 829, startPoint y: 177, endPoint x: 753, endPoint y: 171, distance: 75.9
click at [756, 176] on div "1 2 3 4 5 6 7 8 9 10 11 12 13 14 # Defeat the ogres using their names. hero . m…" at bounding box center [835, 206] width 211 height 300
type textarea "hero.moveRight()"
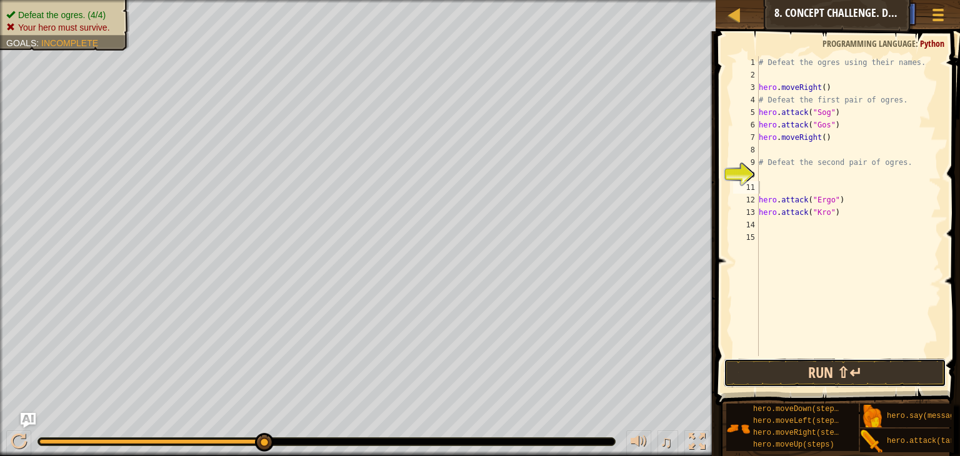
click at [812, 371] on button "Run ⇧↵" at bounding box center [835, 373] width 222 height 29
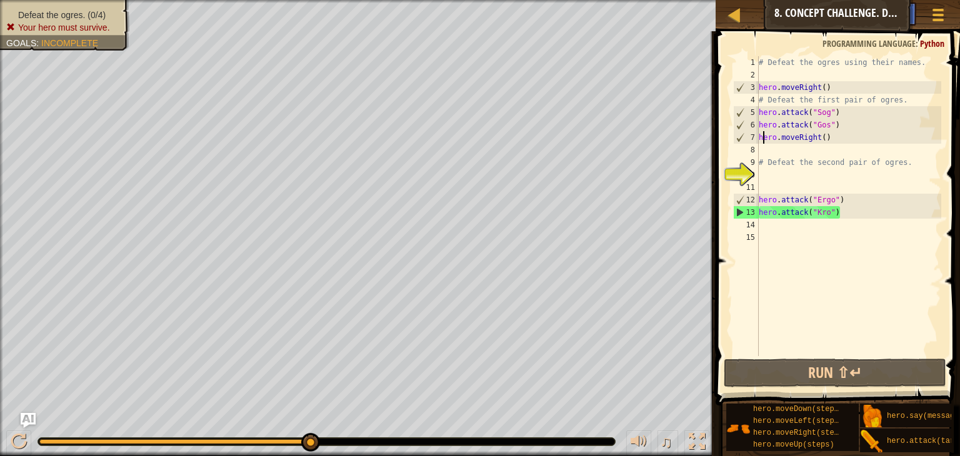
click at [762, 134] on div "# Defeat the ogres using their names. hero . moveRight ( ) # Defeat the first p…" at bounding box center [848, 218] width 185 height 325
click at [762, 130] on div "# Defeat the ogres using their names. hero . moveRight ( ) # Defeat the first p…" at bounding box center [848, 218] width 185 height 325
click at [759, 132] on div "# Defeat the ogres using their names. hero . moveRight ( ) # Defeat the first p…" at bounding box center [848, 218] width 185 height 325
type textarea "hero.moveRight()"
click at [763, 131] on div "# Defeat the ogres using their names. hero . moveRight ( ) # Defeat the first p…" at bounding box center [848, 218] width 185 height 325
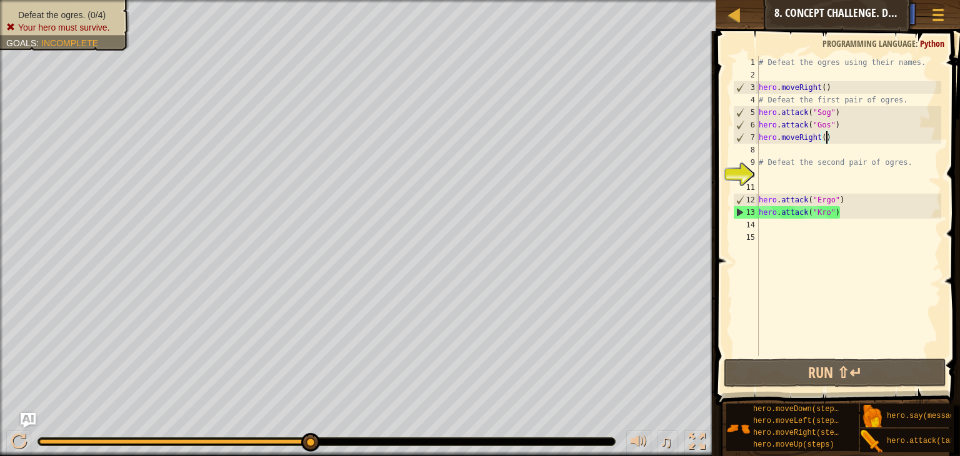
click at [829, 137] on div "# Defeat the ogres using their names. hero . moveRight ( ) # Defeat the first p…" at bounding box center [848, 218] width 185 height 325
drag, startPoint x: 831, startPoint y: 136, endPoint x: 760, endPoint y: 138, distance: 71.3
click at [760, 138] on div "# Defeat the ogres using their names. hero . moveRight ( ) # Defeat the first p…" at bounding box center [848, 218] width 185 height 325
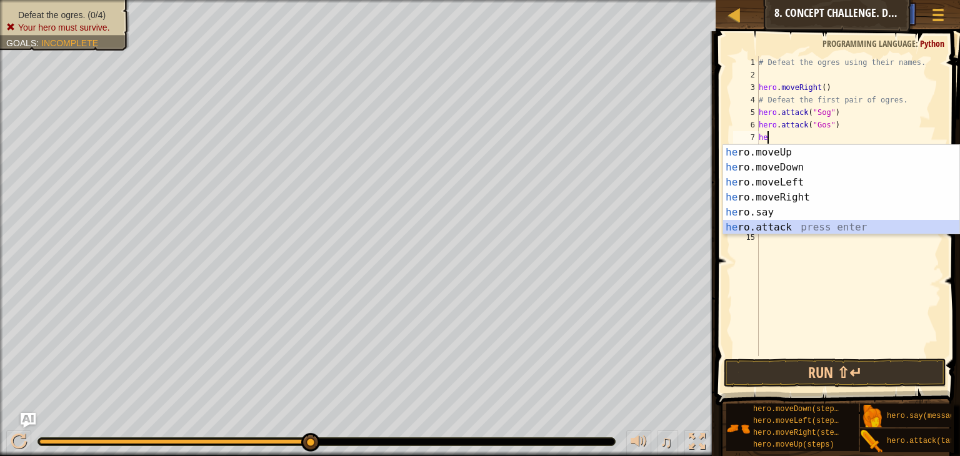
click at [762, 227] on div "he ro.moveUp press enter he ro.moveDown press enter he ro.moveLeft press enter …" at bounding box center [841, 205] width 236 height 120
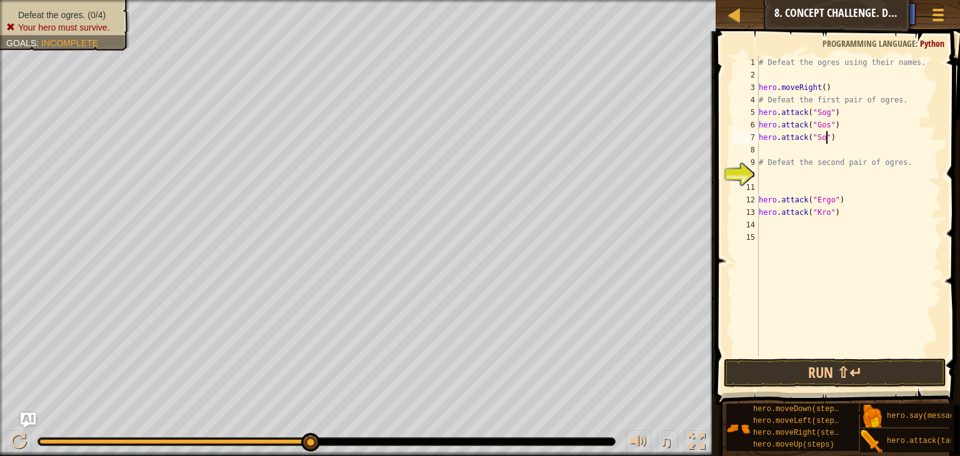
scroll to position [6, 5]
type textarea "hero.attack("Sog")"
click at [764, 151] on div "# Defeat the ogres using their names. hero . moveRight ( ) # Defeat the first p…" at bounding box center [848, 218] width 185 height 325
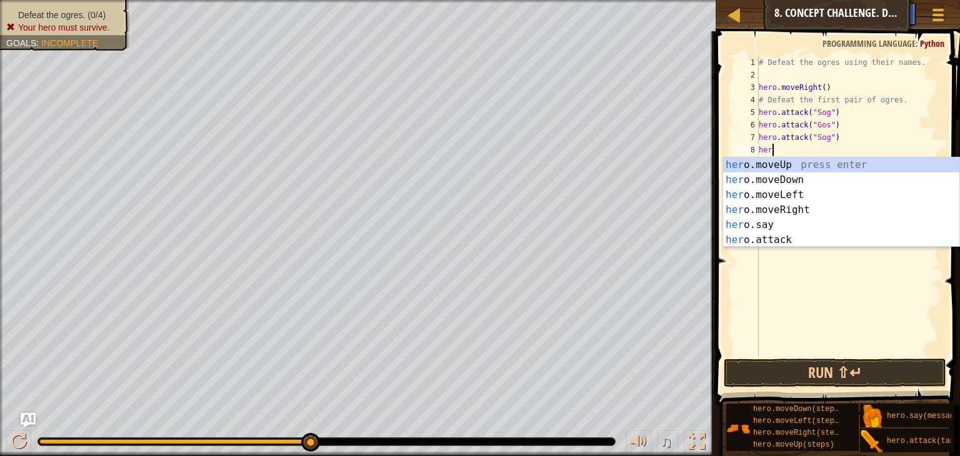
scroll to position [6, 0]
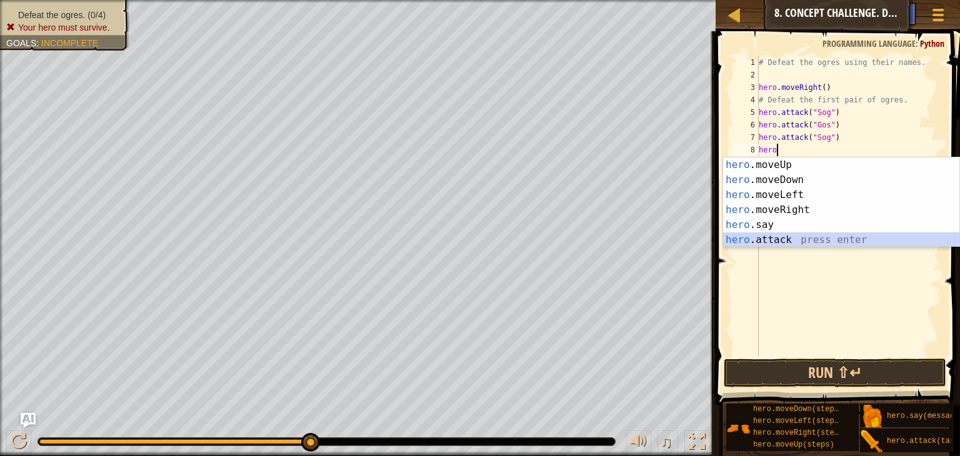
click at [769, 234] on div "hero .moveUp press enter hero .moveDown press enter hero .moveLeft press enter …" at bounding box center [841, 217] width 236 height 120
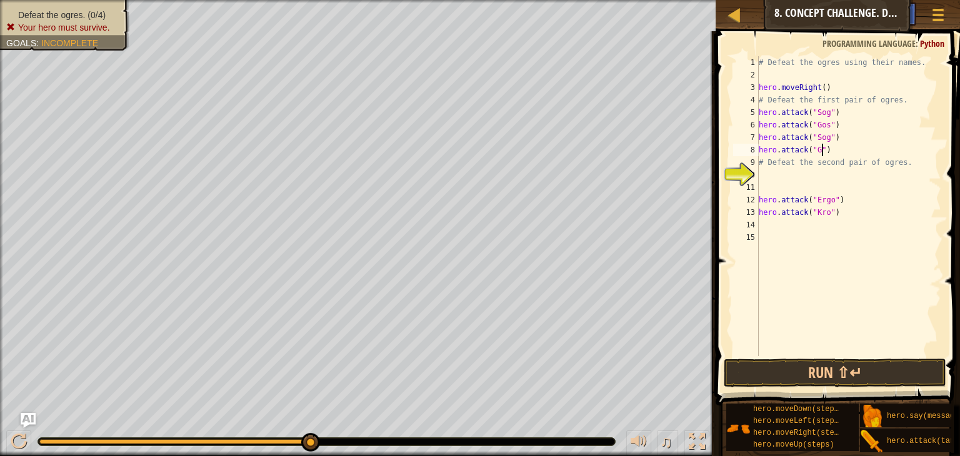
scroll to position [6, 5]
type textarea "hero.attack("Gos")"
click at [800, 366] on button "Run ⇧↵" at bounding box center [835, 373] width 222 height 29
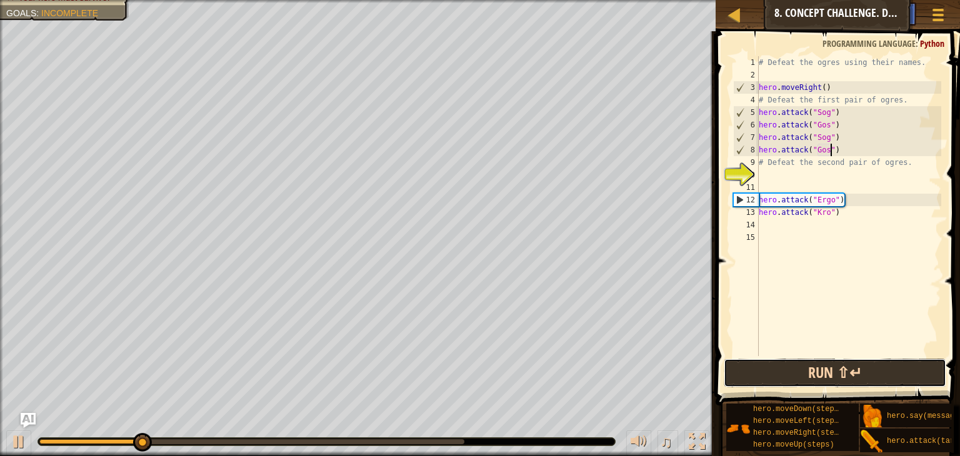
click at [796, 374] on button "Run ⇧↵" at bounding box center [835, 373] width 222 height 29
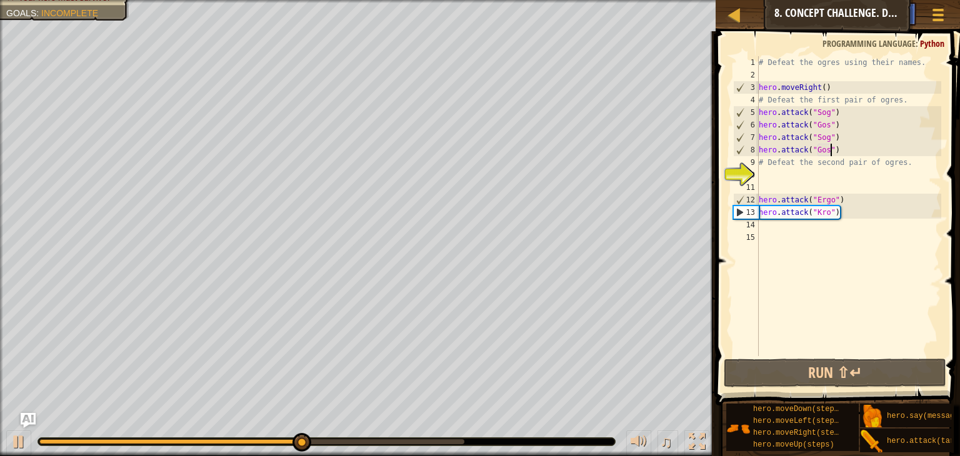
click at [767, 227] on div "# Defeat the ogres using their names. hero . moveRight ( ) # Defeat the first p…" at bounding box center [848, 218] width 185 height 325
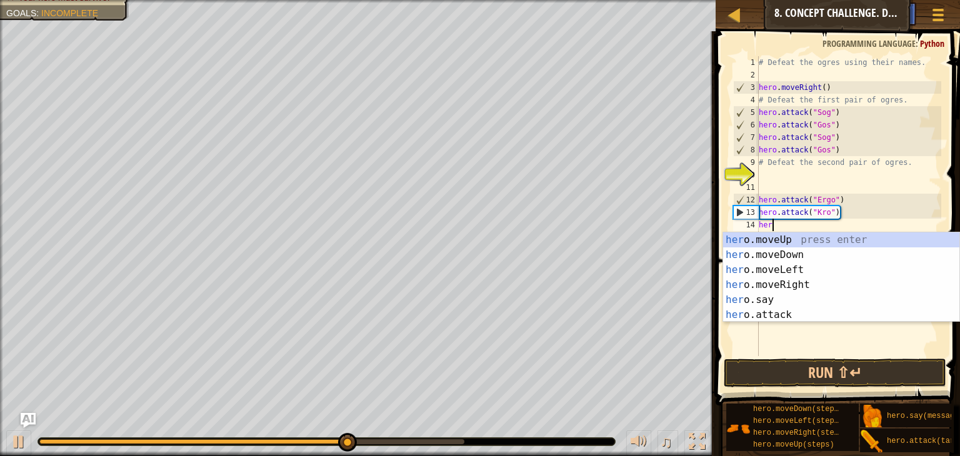
scroll to position [6, 0]
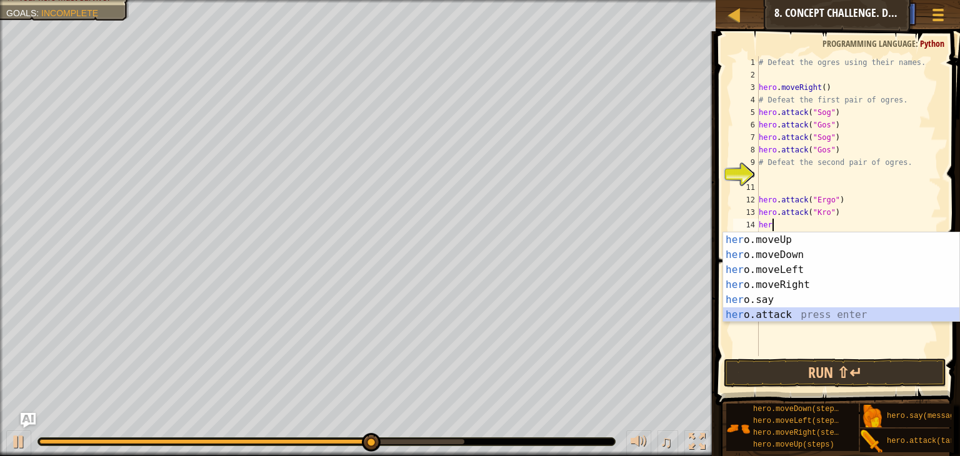
click at [773, 319] on div "her o.moveUp press enter her o.moveDown press enter her o.moveLeft press enter …" at bounding box center [841, 292] width 236 height 120
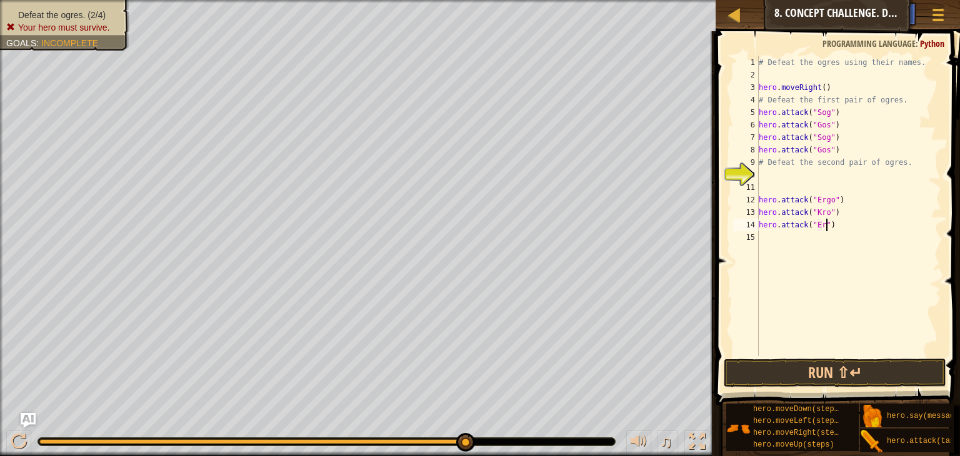
scroll to position [6, 5]
type textarea "hero.attack("Ergo")"
click at [792, 242] on div "# Defeat the ogres using their names. hero . moveRight ( ) # Defeat the first p…" at bounding box center [848, 218] width 185 height 325
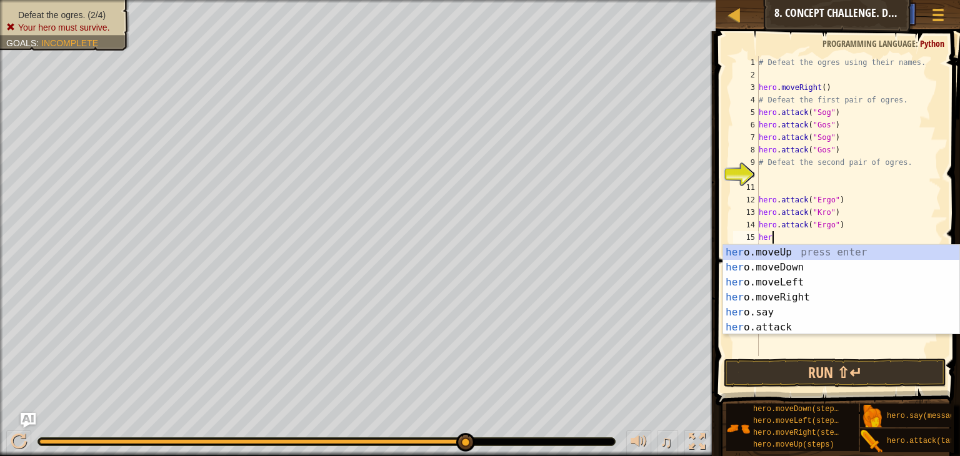
scroll to position [6, 0]
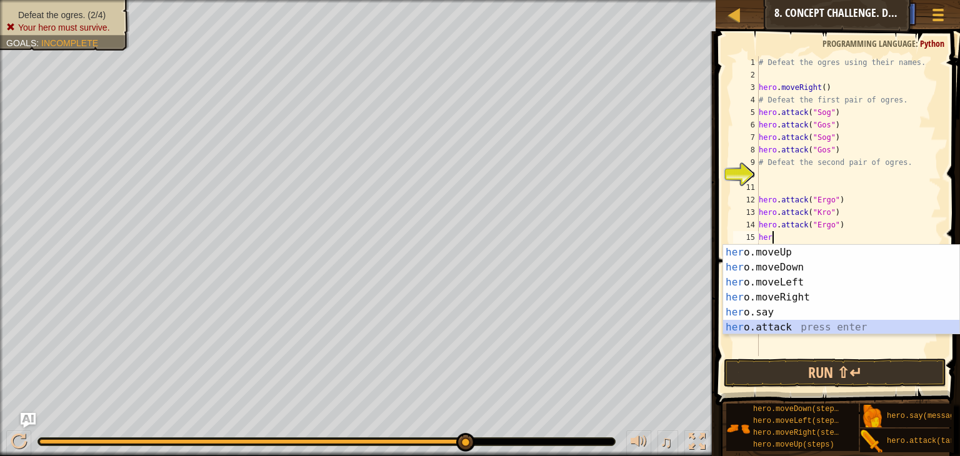
click at [793, 328] on div "her o.moveUp press enter her o.moveDown press enter her o.moveLeft press enter …" at bounding box center [841, 305] width 236 height 120
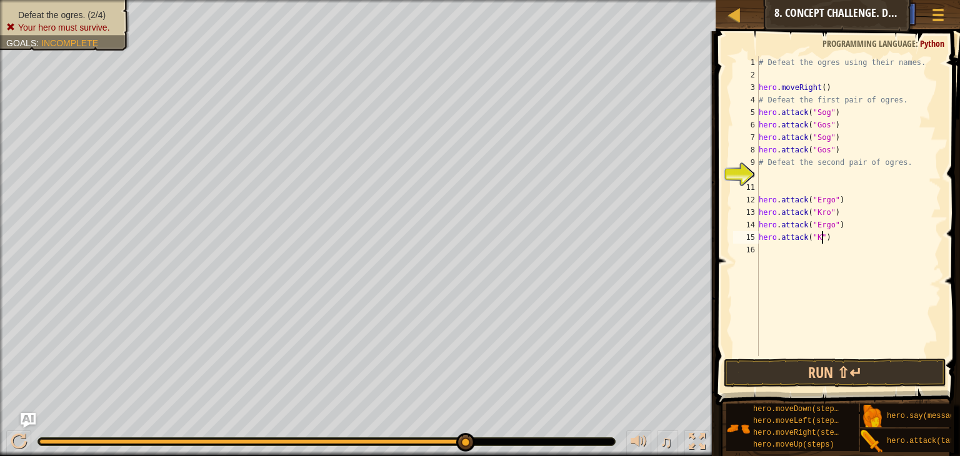
scroll to position [6, 5]
type textarea "hero.attack("Kro")"
click at [915, 369] on button "Run ⇧↵" at bounding box center [835, 373] width 222 height 29
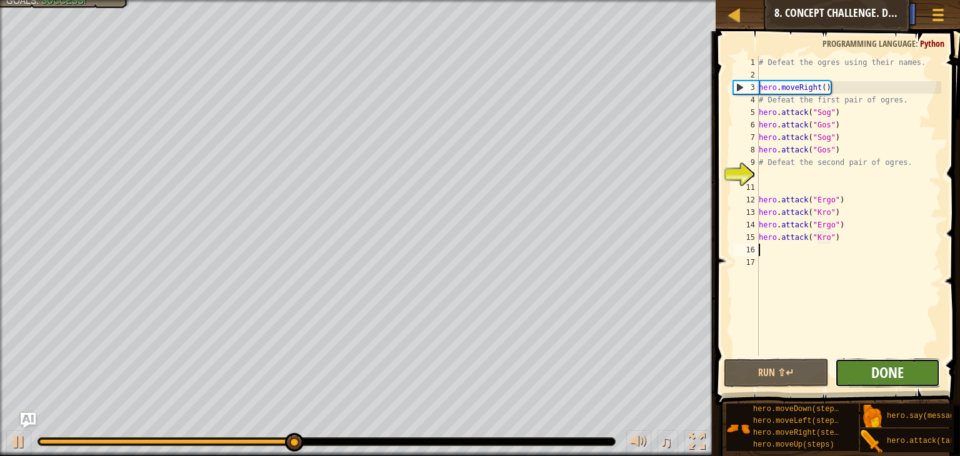
click at [885, 372] on span "Done" at bounding box center [887, 372] width 32 height 20
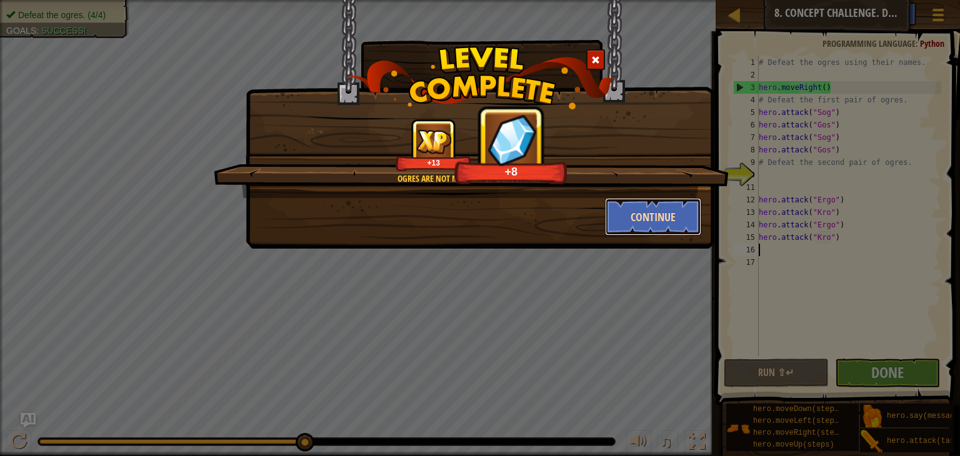
click at [692, 217] on button "Continue" at bounding box center [653, 216] width 97 height 37
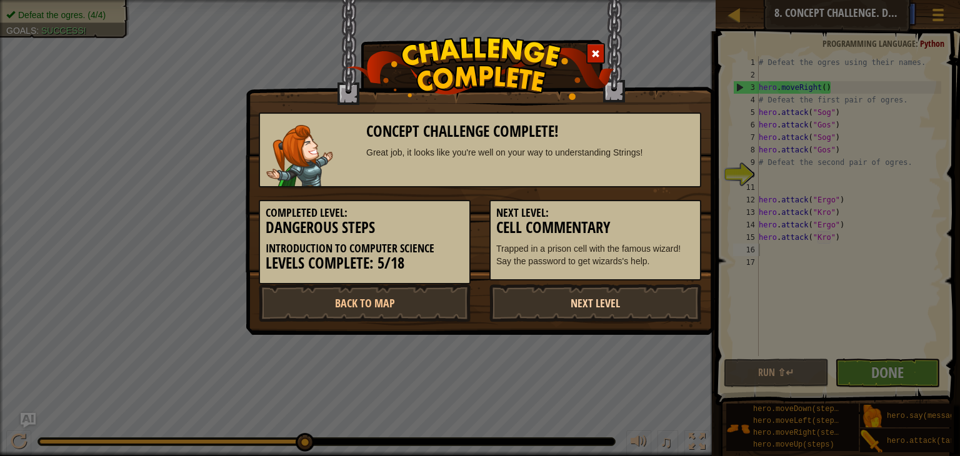
click at [560, 304] on link "Next Level" at bounding box center [595, 302] width 212 height 37
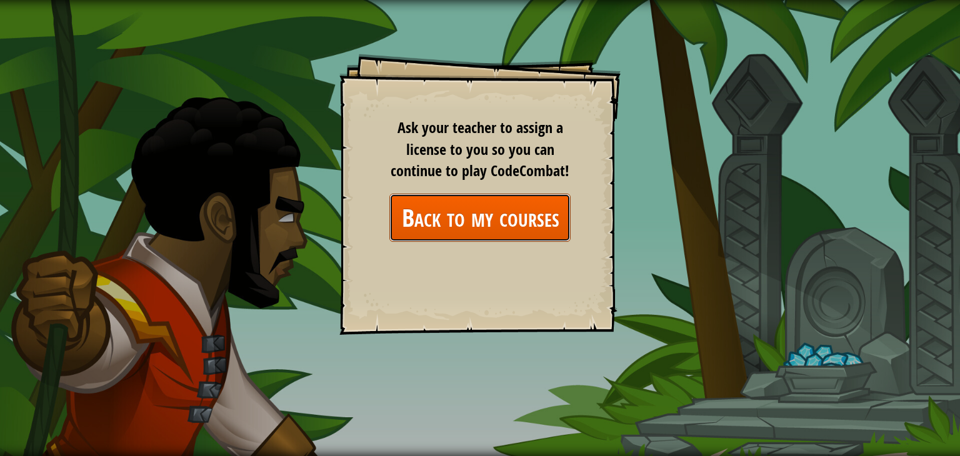
click at [489, 232] on link "Back to my courses" at bounding box center [479, 218] width 181 height 48
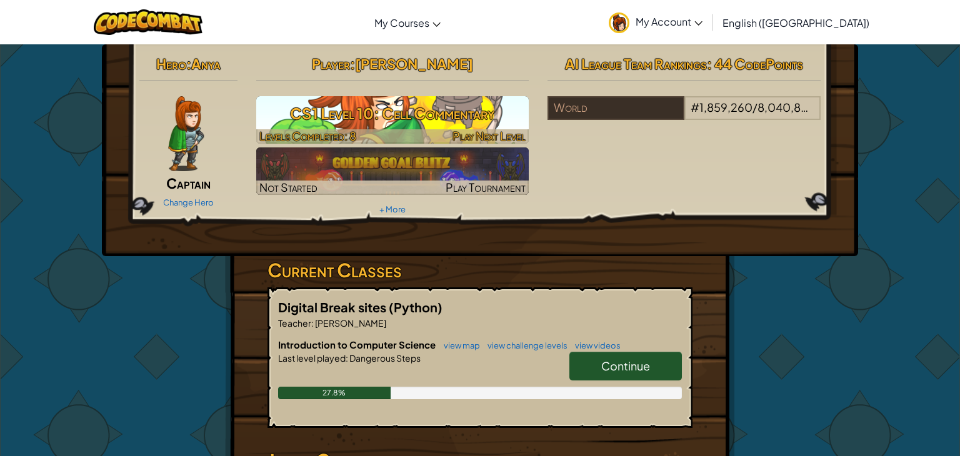
click at [473, 139] on span "Play Next Level" at bounding box center [488, 136] width 73 height 14
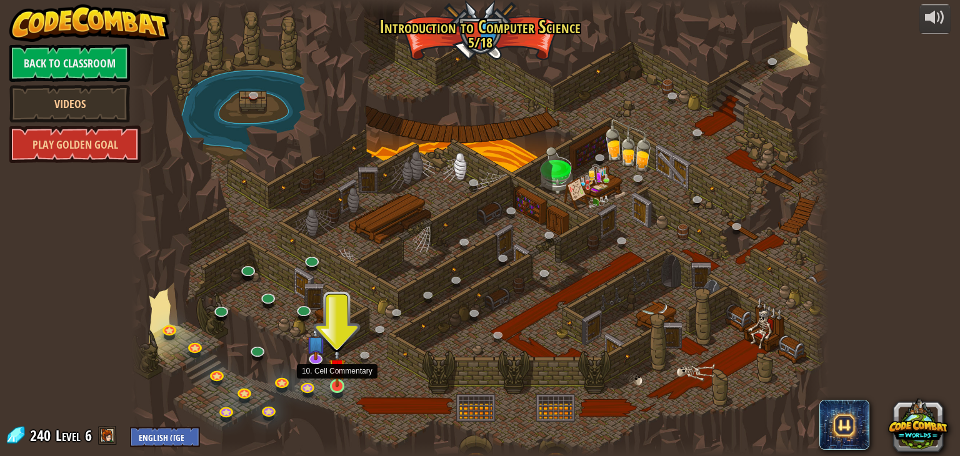
click at [334, 386] on img at bounding box center [337, 367] width 17 height 40
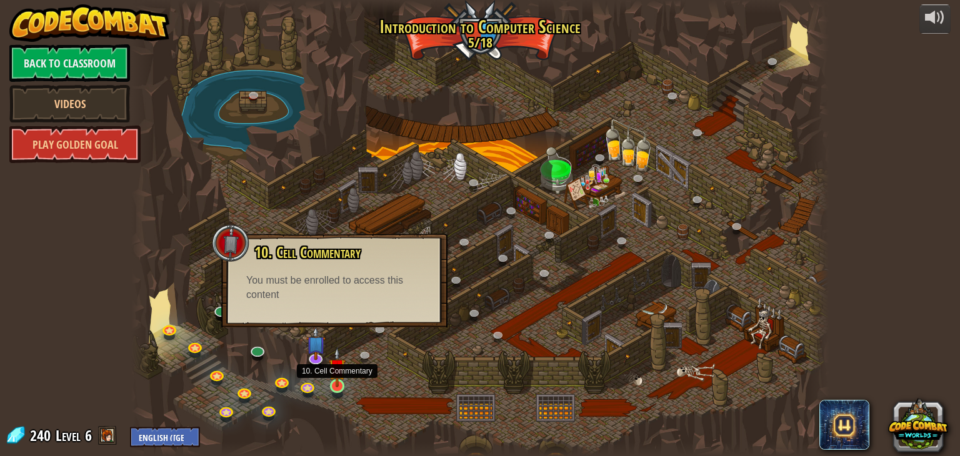
click at [341, 374] on img at bounding box center [337, 367] width 17 height 40
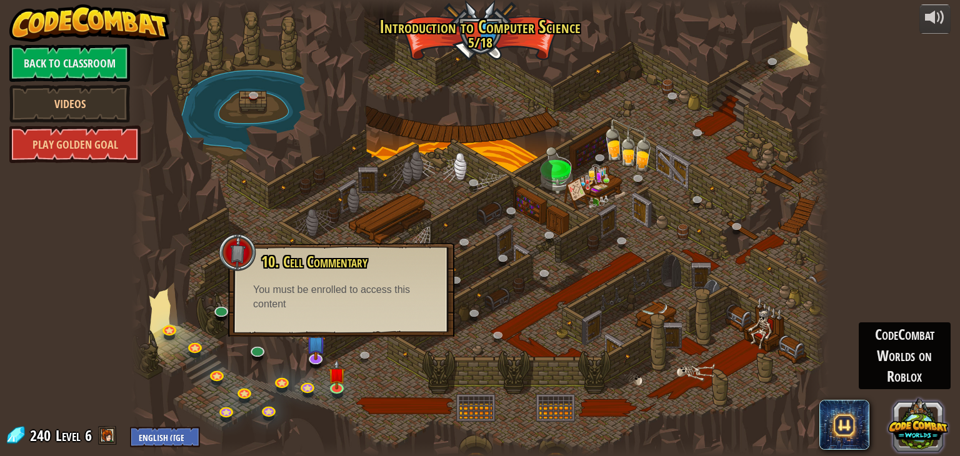
click at [908, 412] on button at bounding box center [918, 424] width 60 height 60
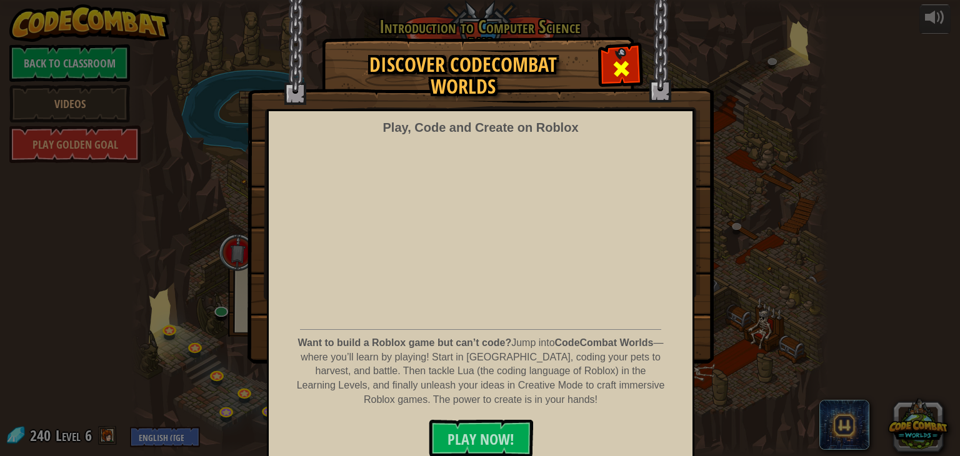
click at [614, 59] on span at bounding box center [621, 69] width 20 height 20
